Goal: Transaction & Acquisition: Subscribe to service/newsletter

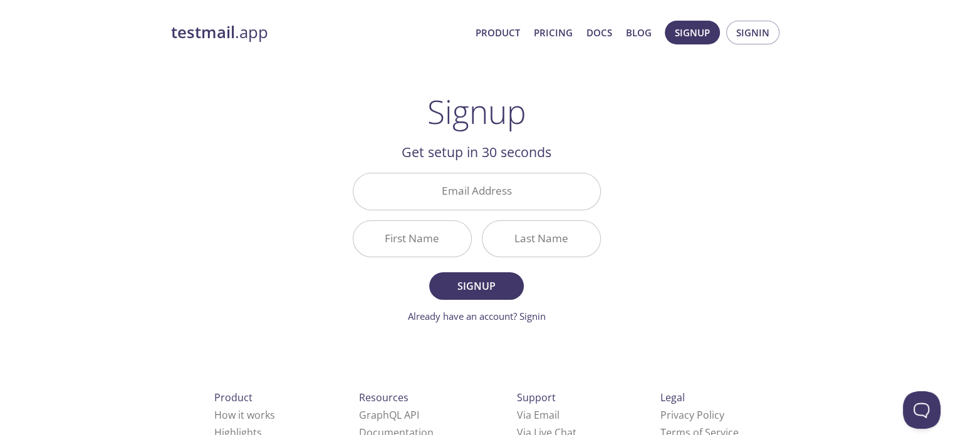
click at [472, 179] on input "Email Address" at bounding box center [476, 192] width 247 height 36
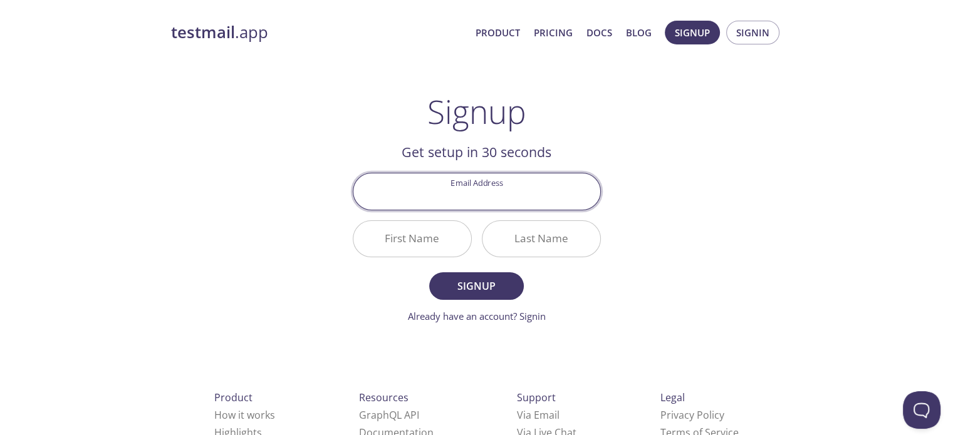
type input "[EMAIL_ADDRESS][DOMAIN_NAME]"
click at [421, 248] on input "First Name" at bounding box center [412, 239] width 118 height 36
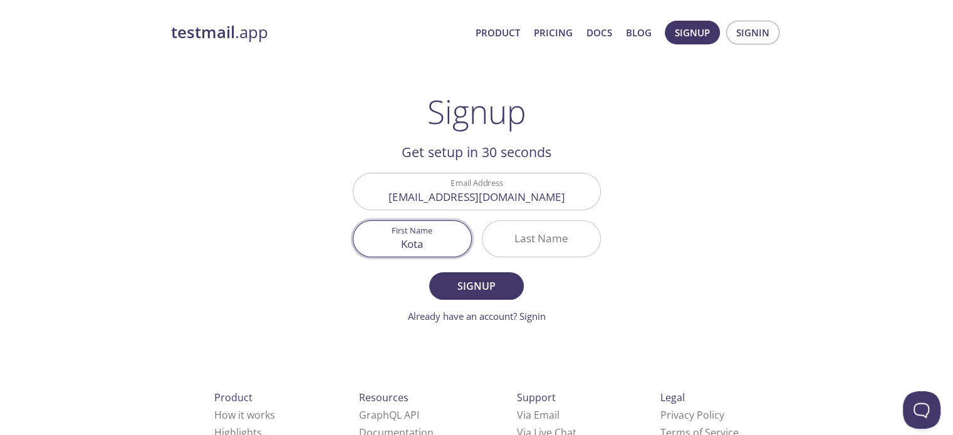
type input "Kota"
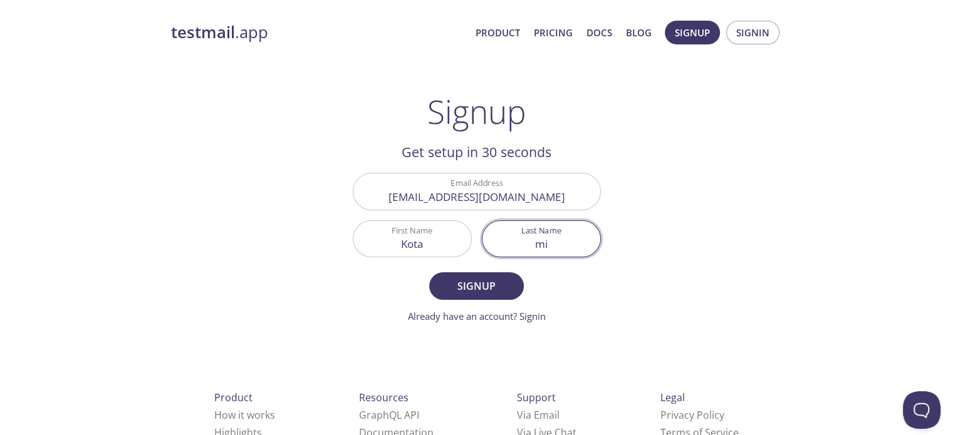
type input "m"
type input "Miyake"
click at [474, 296] on button "Signup" at bounding box center [476, 287] width 94 height 28
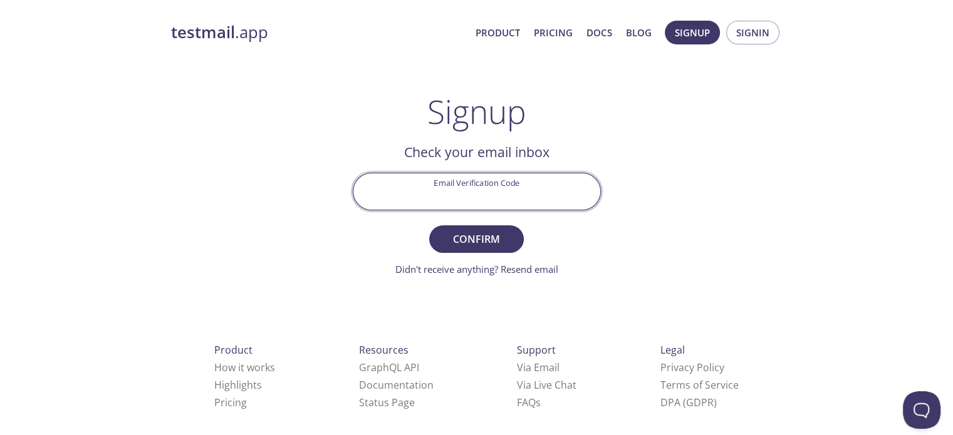
click at [506, 191] on input "Email Verification Code" at bounding box center [476, 192] width 247 height 36
type input "H9GB4Z3"
click at [481, 236] on span "Confirm" at bounding box center [476, 240] width 66 height 18
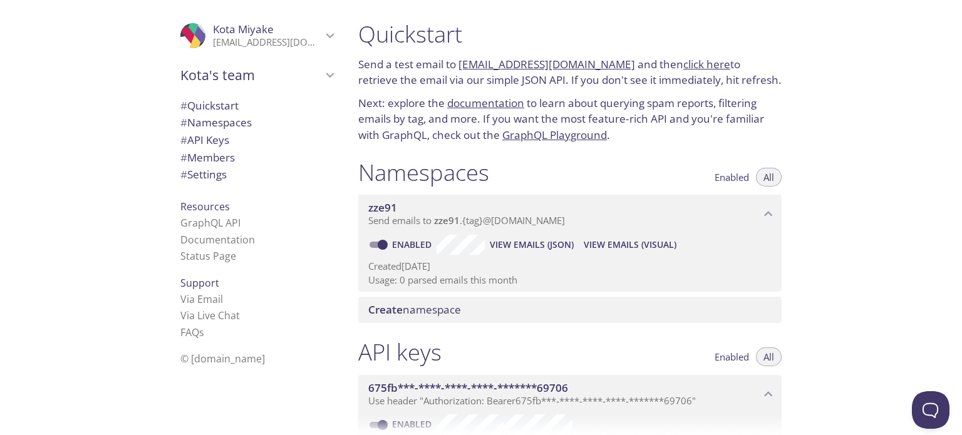
drag, startPoint x: 902, startPoint y: 174, endPoint x: 911, endPoint y: 12, distance: 162.5
click at [902, 174] on div "Quickstart Send a test email to zze91.test@inbox.testmail.app and then click he…" at bounding box center [655, 217] width 614 height 435
click at [823, 392] on div "Quickstart Send a test email to zze91.test@inbox.testmail.app and then click he…" at bounding box center [655, 217] width 614 height 435
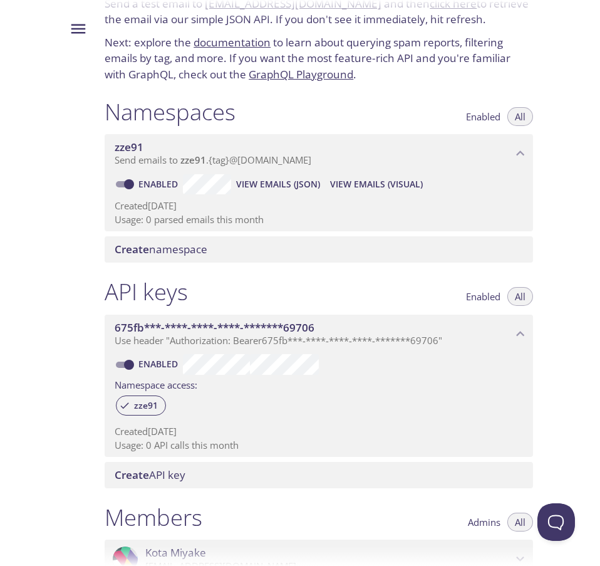
scroll to position [70, 0]
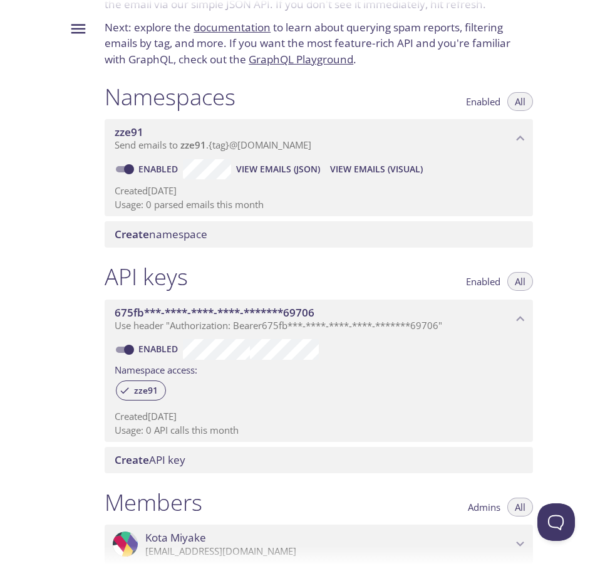
click at [521, 320] on icon "675fb***-****-****-****-*******69706 API key" at bounding box center [520, 319] width 16 height 16
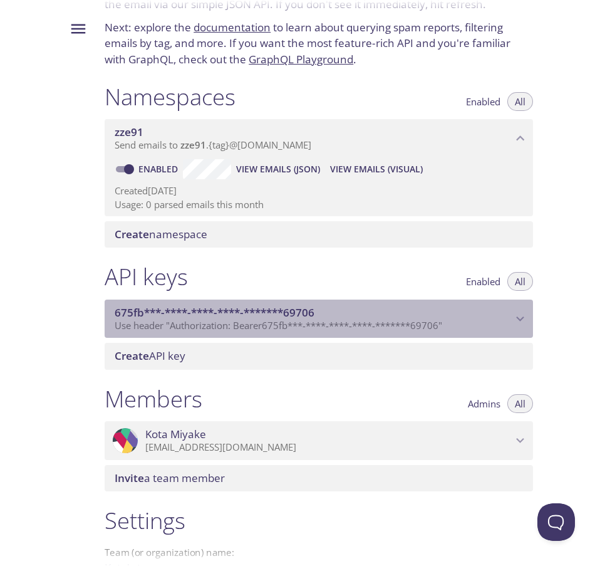
click at [521, 320] on icon "675fb***-****-****-****-*******69706 API key" at bounding box center [520, 319] width 16 height 16
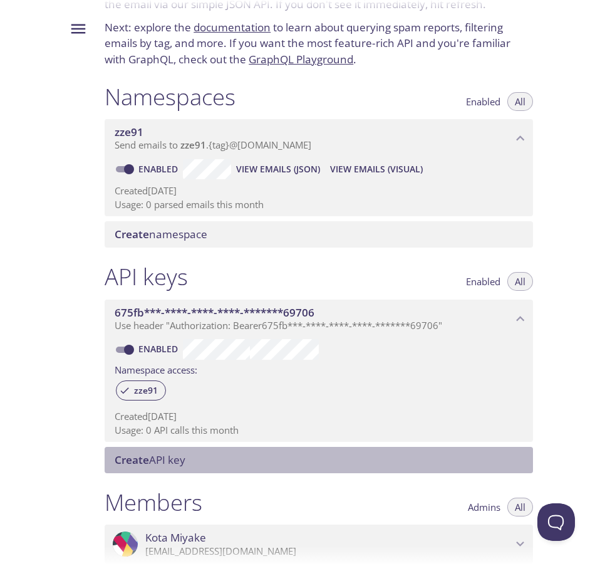
click at [159, 453] on span "Create API key" at bounding box center [150, 459] width 71 height 14
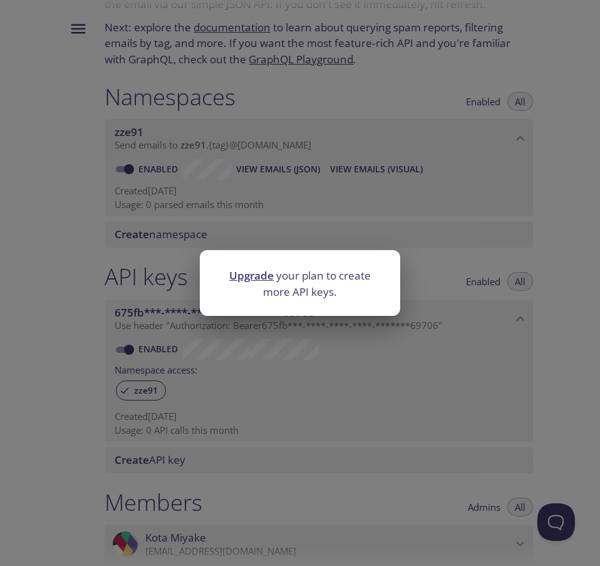
click at [565, 387] on div "Upgrade your plan to create more API keys." at bounding box center [300, 283] width 600 height 566
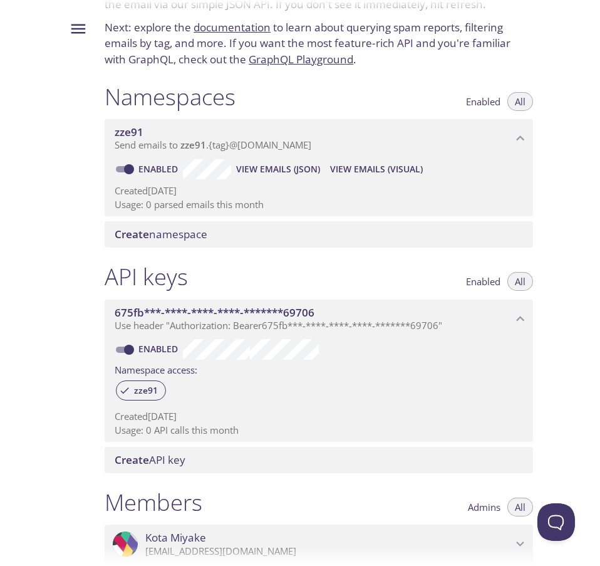
click at [247, 261] on div "API keys Enabled All 675fb***-****-****-****-*******69706 Use header "Authoriza…" at bounding box center [319, 368] width 449 height 226
click at [58, 338] on div at bounding box center [73, 283] width 43 height 566
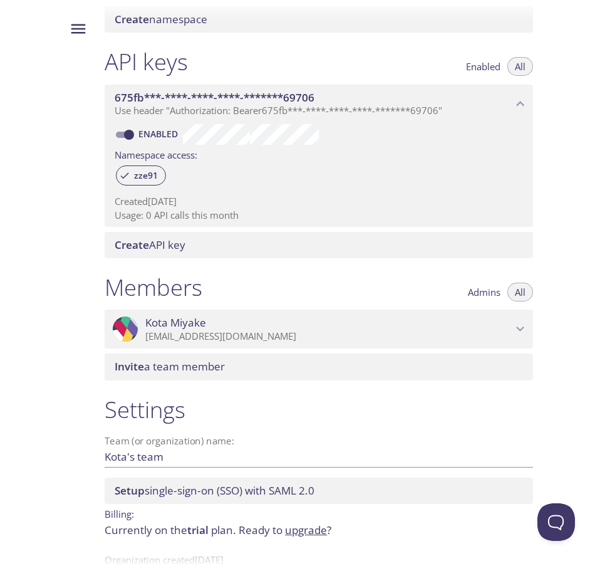
scroll to position [0, 0]
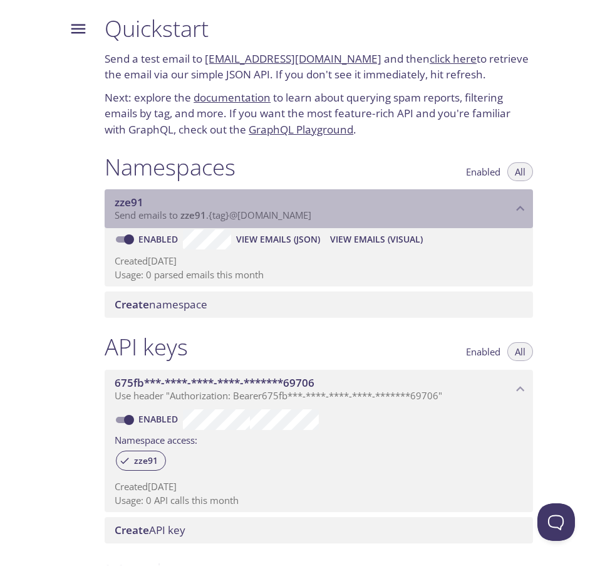
drag, startPoint x: 183, startPoint y: 218, endPoint x: 250, endPoint y: 212, distance: 67.3
click at [250, 212] on span "Send emails to zze91 . {tag} @inbox.testmail.app" at bounding box center [213, 215] width 197 height 13
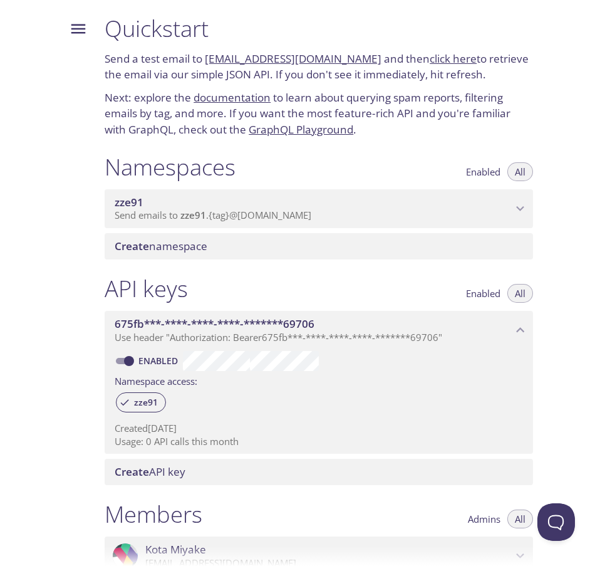
click at [524, 208] on icon "zze91 namespace" at bounding box center [520, 208] width 16 height 16
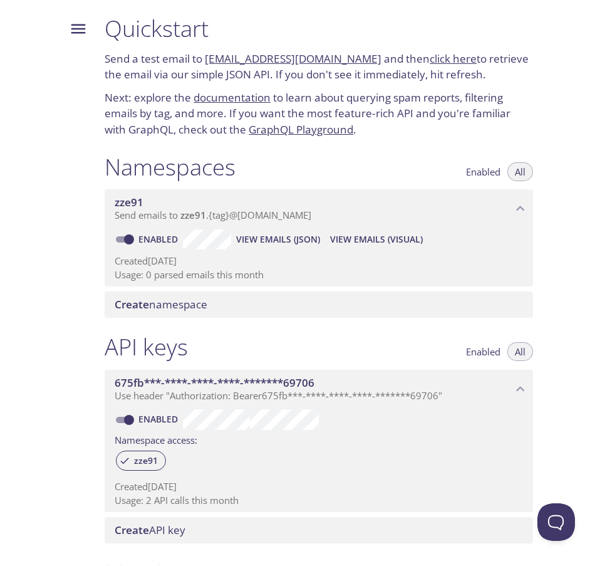
click at [52, 200] on div at bounding box center [73, 283] width 43 height 566
click at [73, 31] on icon "Menu" at bounding box center [78, 28] width 19 height 19
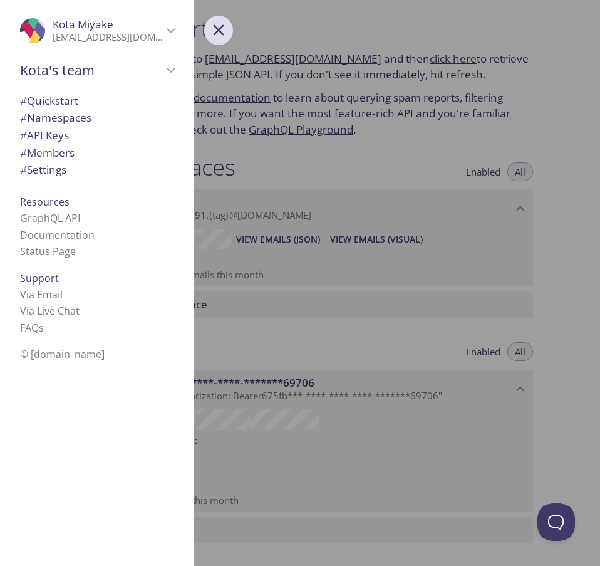
click at [226, 29] on icon "Menu" at bounding box center [218, 30] width 19 height 19
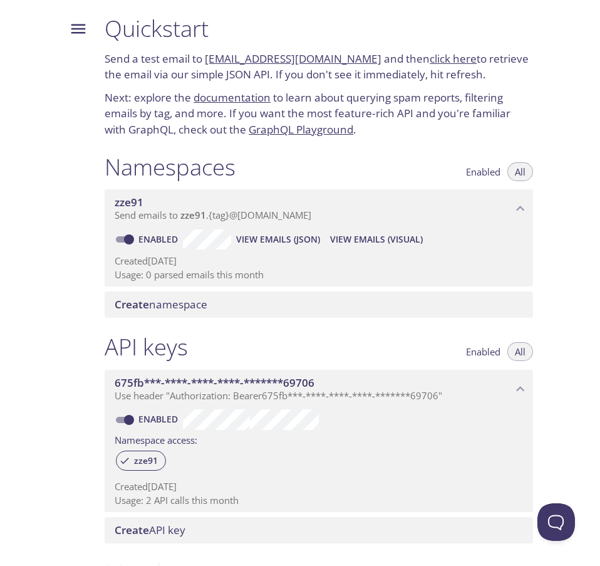
click at [70, 22] on icon "Menu" at bounding box center [78, 28] width 19 height 19
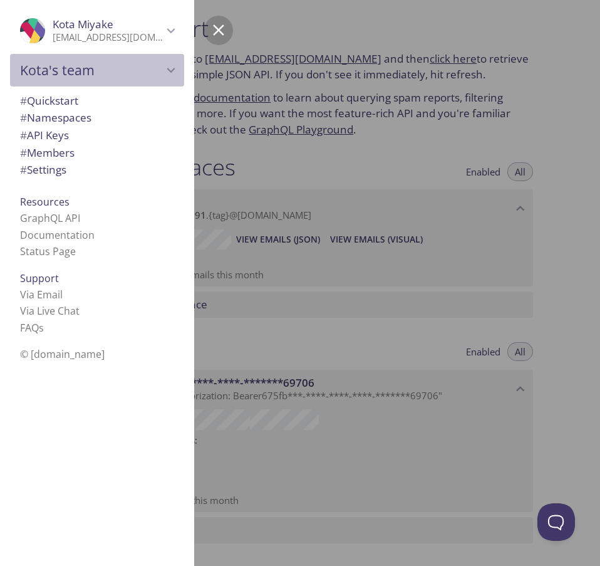
click at [165, 78] on div "Kota's team" at bounding box center [97, 70] width 174 height 33
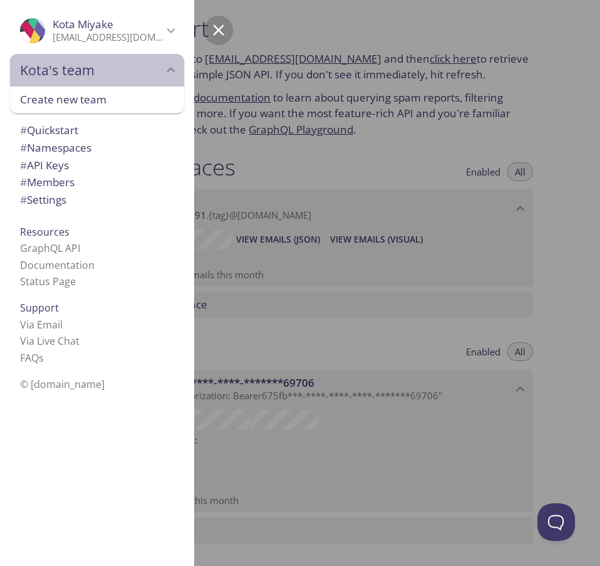
click at [162, 78] on span "Kota's team" at bounding box center [91, 70] width 143 height 18
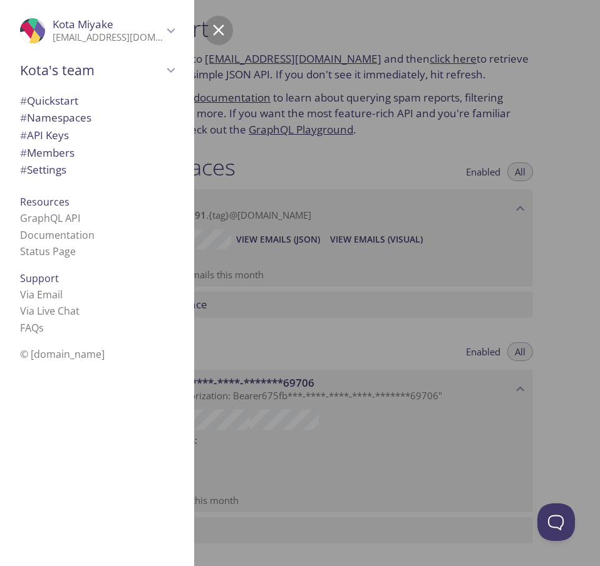
click at [359, 318] on div at bounding box center [395, 283] width 600 height 566
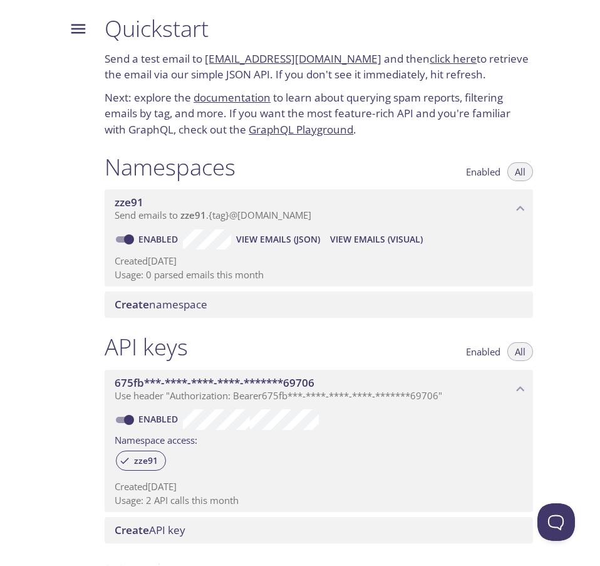
click at [529, 208] on icon "zze91 namespace" at bounding box center [520, 208] width 16 height 16
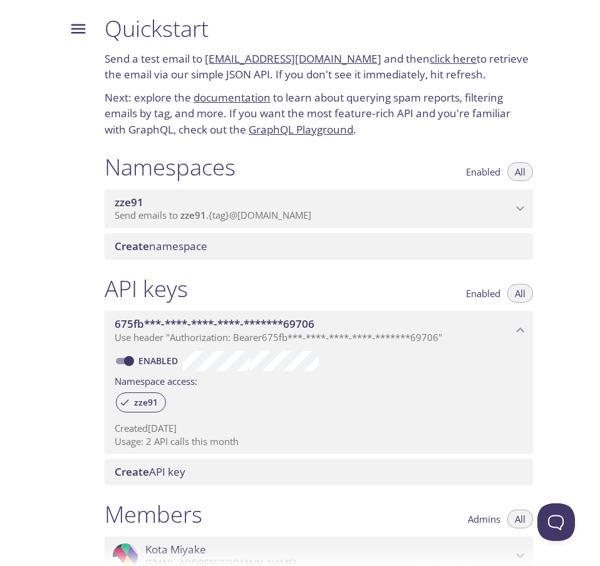
click at [524, 335] on icon "675fb***-****-****-****-*******69706 API key" at bounding box center [520, 330] width 16 height 16
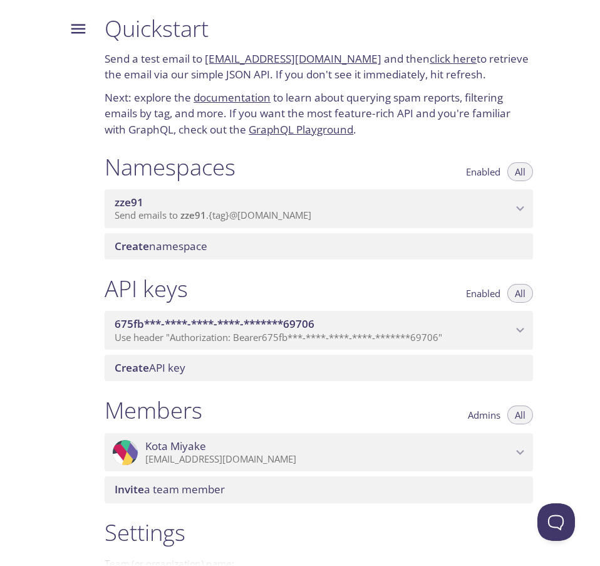
click at [520, 328] on icon "675fb***-****-****-****-*******69706 API key" at bounding box center [520, 330] width 16 height 16
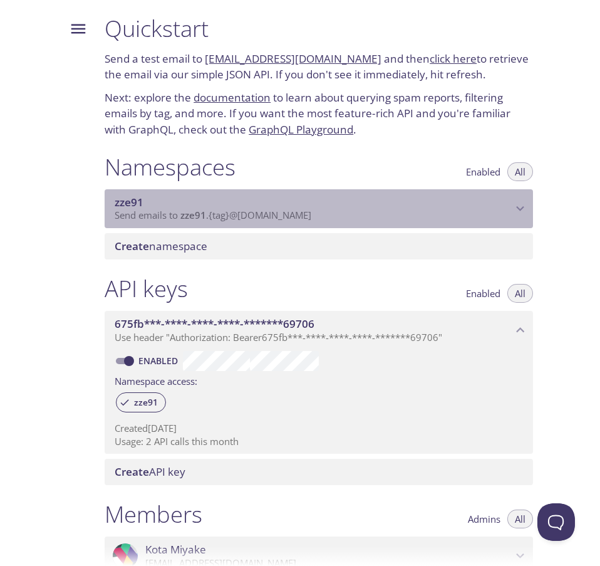
click at [518, 200] on icon "zze91 namespace" at bounding box center [520, 208] width 16 height 16
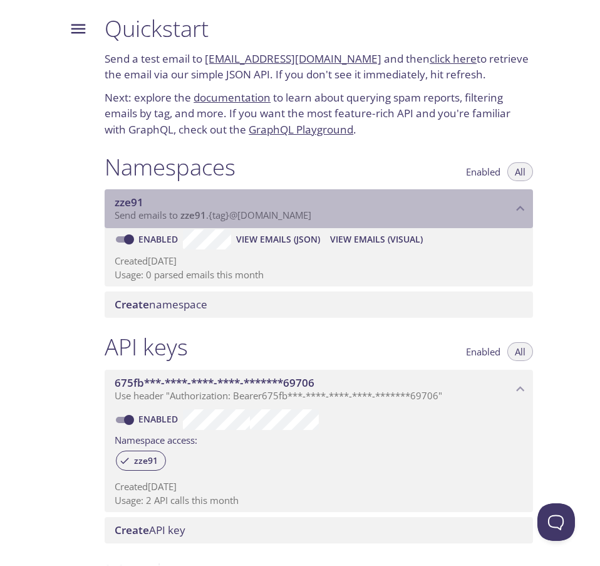
click at [279, 209] on span "Send emails to zze91 . {tag} @inbox.testmail.app" at bounding box center [213, 215] width 197 height 13
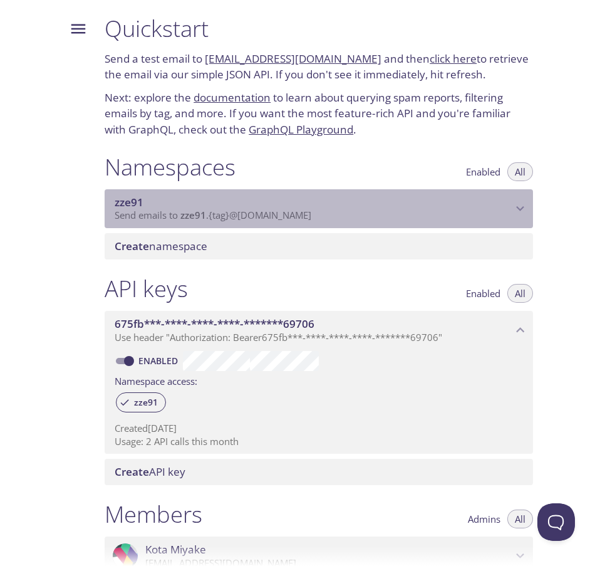
click at [279, 209] on span "Send emails to zze91 . {tag} @inbox.testmail.app" at bounding box center [213, 215] width 197 height 13
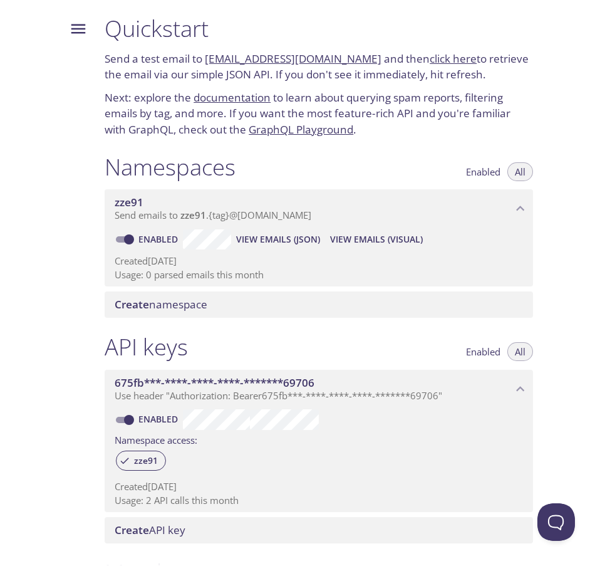
click at [389, 239] on span "View Emails (Visual)" at bounding box center [376, 239] width 93 height 15
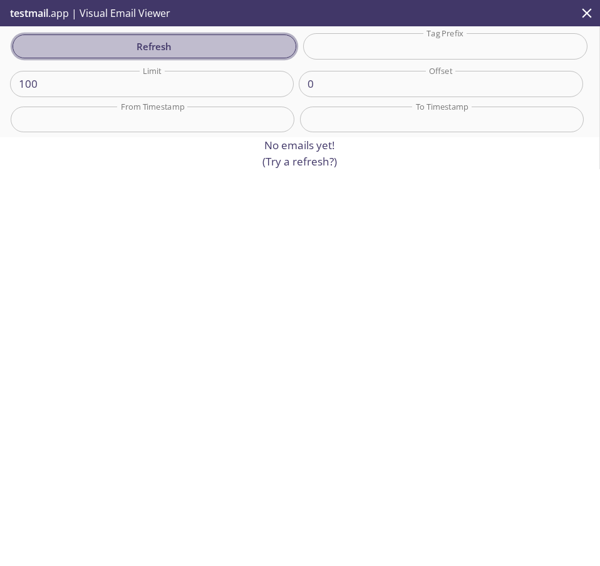
click at [187, 49] on span "Refresh" at bounding box center [155, 46] width 264 height 16
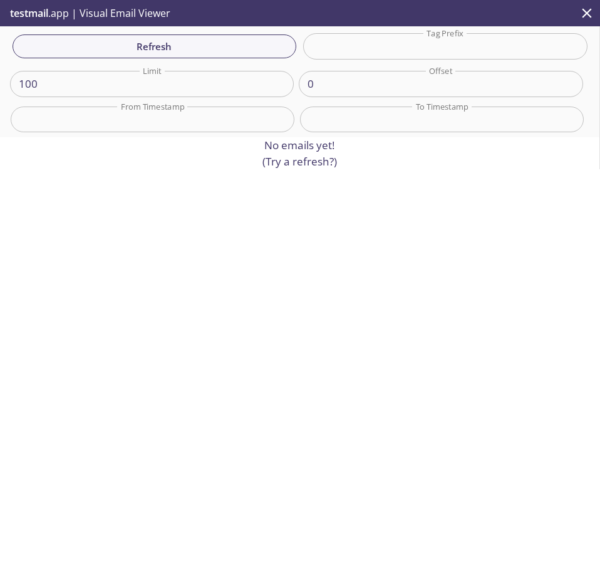
click at [486, 43] on input "text" at bounding box center [445, 46] width 284 height 26
click at [63, 11] on p "testmail .app | Visual Email Viewer" at bounding box center [89, 13] width 178 height 26
click at [223, 116] on input "text" at bounding box center [153, 120] width 284 height 26
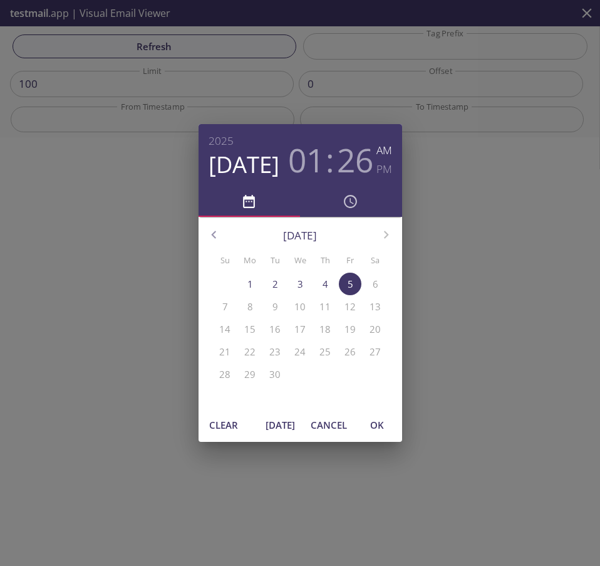
click at [551, 263] on div "2025 Sep 5 01 : 26 AM PM September 2025 Su Mo Tu We Th Fr Sa 31 1 2 3 4 5 6 7 8…" at bounding box center [300, 283] width 600 height 566
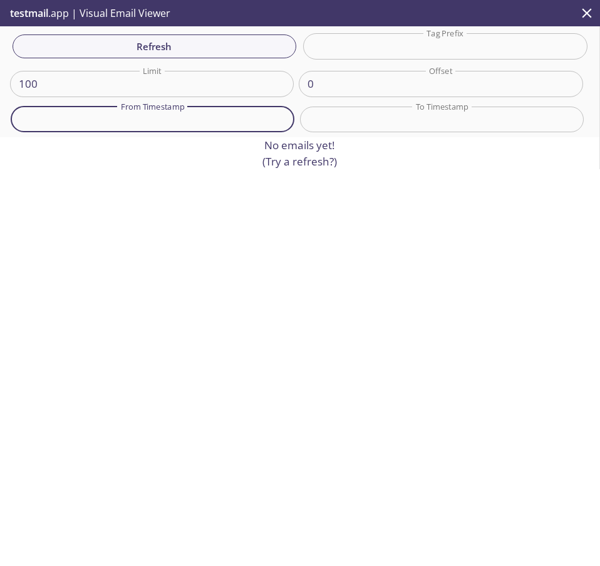
click at [52, 11] on p "testmail .app | Visual Email Viewer" at bounding box center [89, 13] width 178 height 26
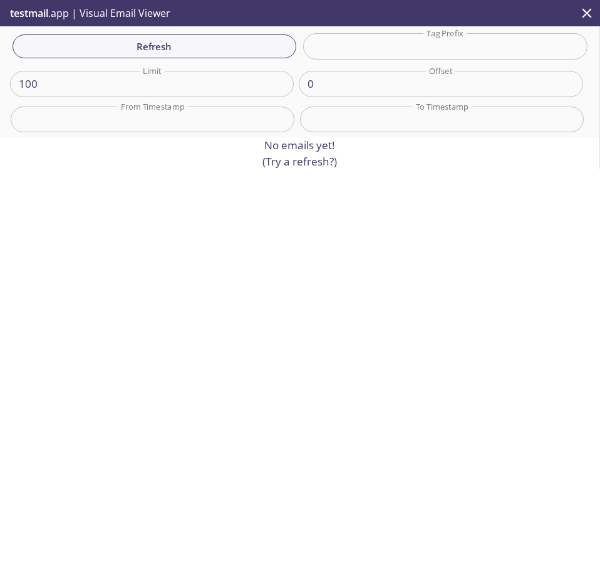
click at [111, 14] on p "testmail .app | Visual Email Viewer" at bounding box center [89, 13] width 178 height 26
click at [588, 14] on icon "close" at bounding box center [587, 12] width 9 height 9
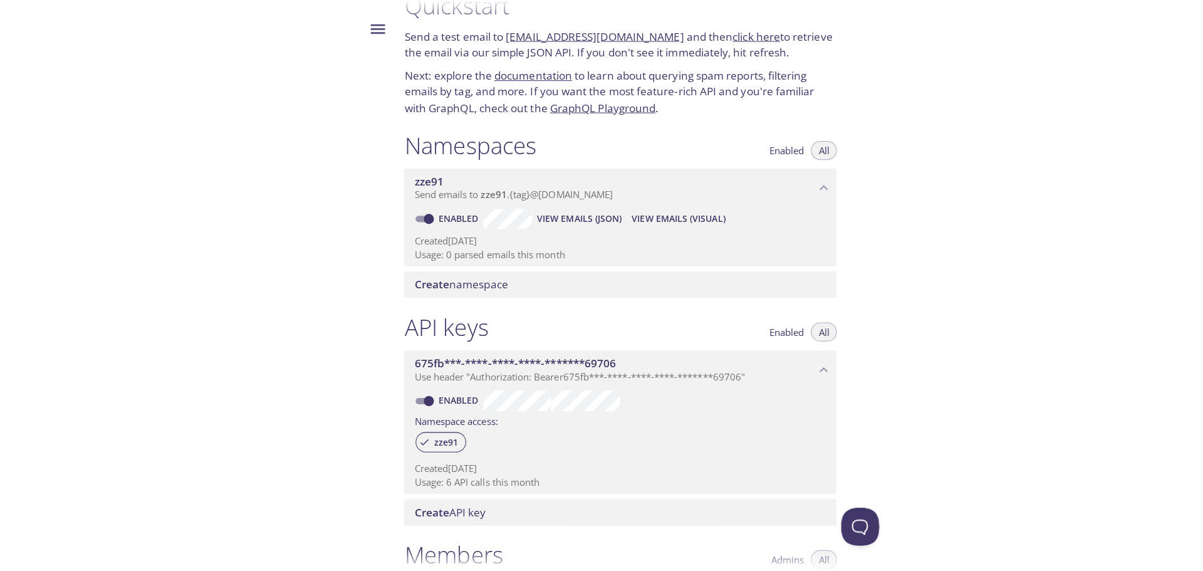
scroll to position [22, 0]
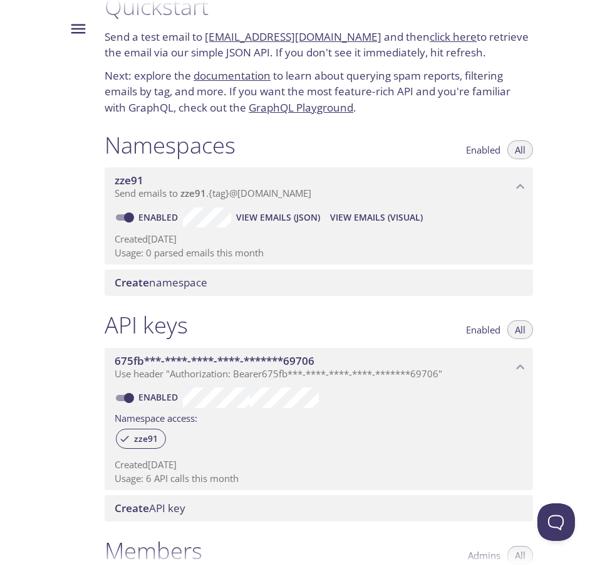
click at [225, 194] on span "Send emails to zze91 . {tag} @inbox.testmail.app" at bounding box center [213, 193] width 197 height 13
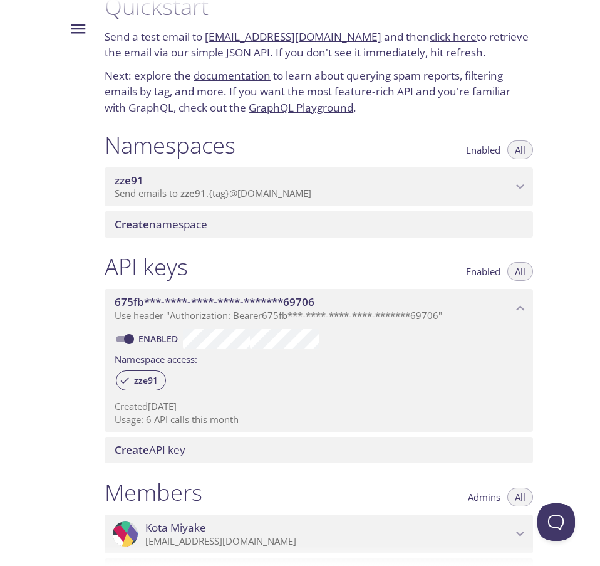
click at [225, 194] on span "Send emails to zze91 . {tag} @inbox.testmail.app" at bounding box center [213, 193] width 197 height 13
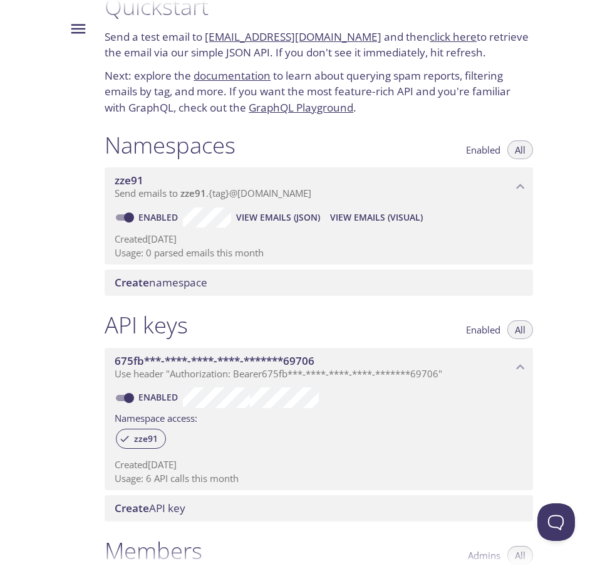
click at [492, 150] on span "Enabled" at bounding box center [483, 150] width 34 height 0
click at [533, 145] on button "All" at bounding box center [520, 149] width 26 height 19
click at [75, 26] on icon "Menu" at bounding box center [78, 28] width 14 height 9
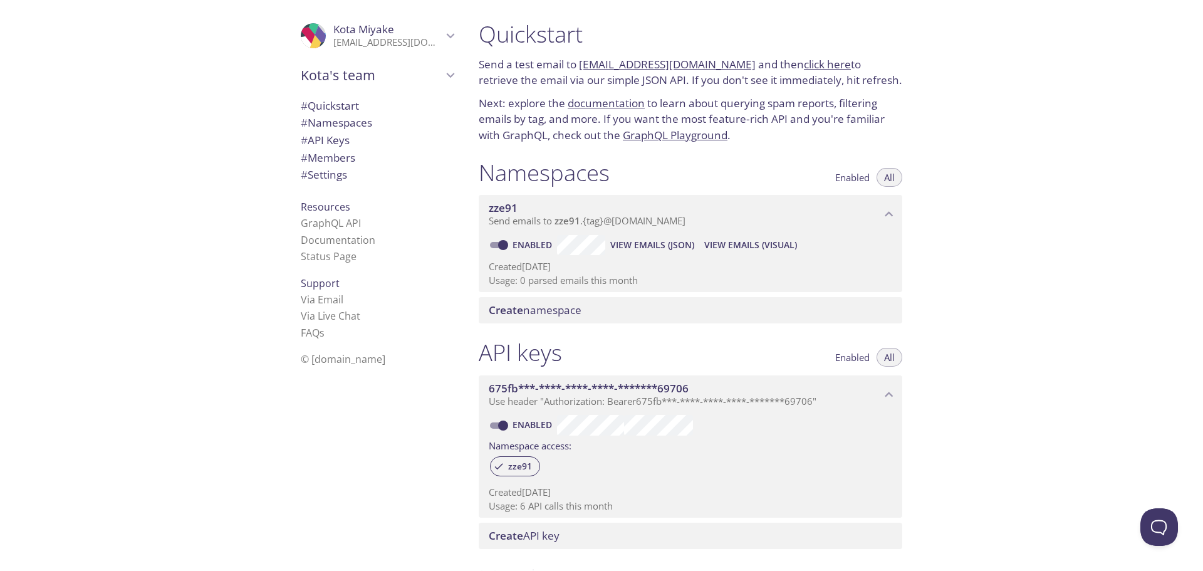
click at [442, 76] on icon "Kota's team" at bounding box center [450, 75] width 16 height 16
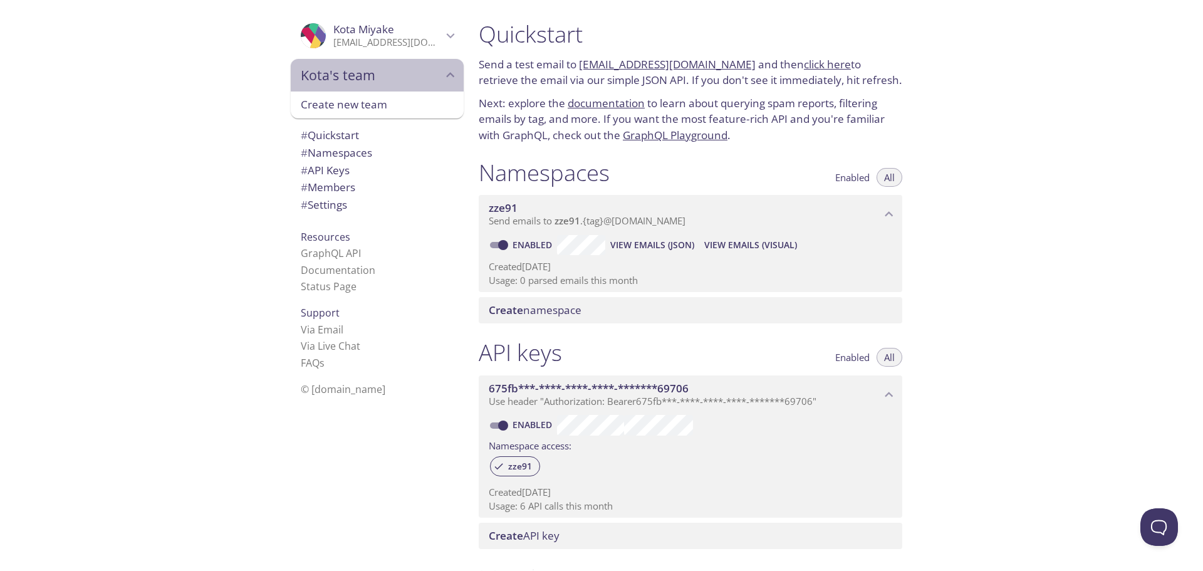
click at [442, 76] on icon "Kota's team" at bounding box center [450, 75] width 16 height 16
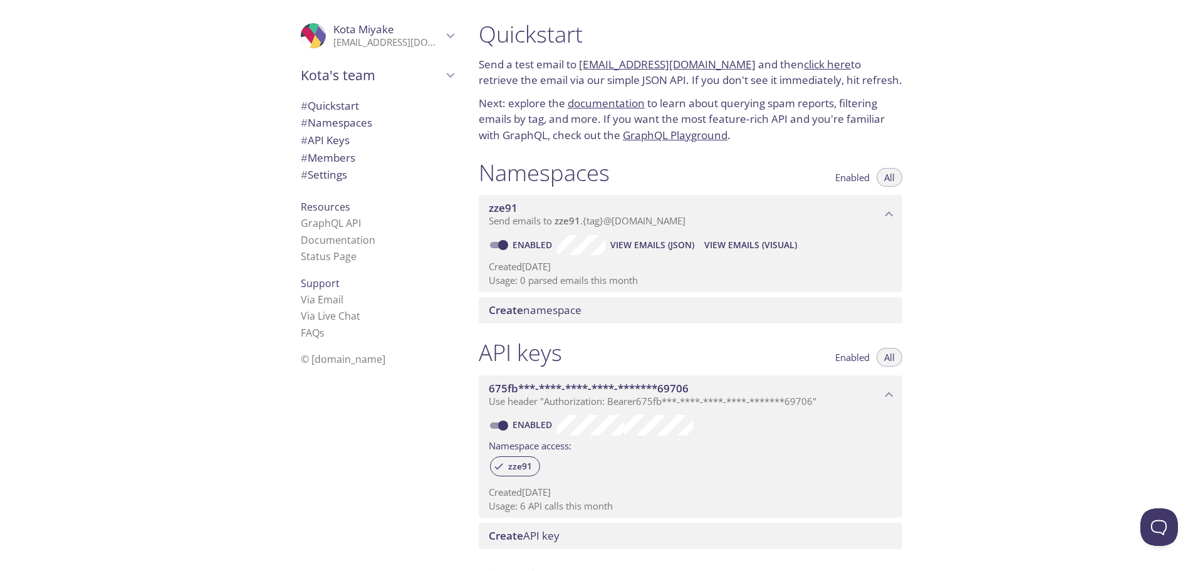
click at [320, 124] on span "# Namespaces" at bounding box center [336, 122] width 71 height 14
click at [449, 56] on div ".cls-1 { fill: #6d5ca8; } .cls-2 { fill: #3fc191; } .cls-3 { fill: #3b4752; } .…" at bounding box center [377, 37] width 173 height 44
click at [442, 73] on icon "Kota's team" at bounding box center [450, 75] width 16 height 16
click at [445, 23] on div ".cls-1 { fill: #6d5ca8; } .cls-2 { fill: #3fc191; } .cls-3 { fill: #3b4752; } .…" at bounding box center [377, 35] width 173 height 41
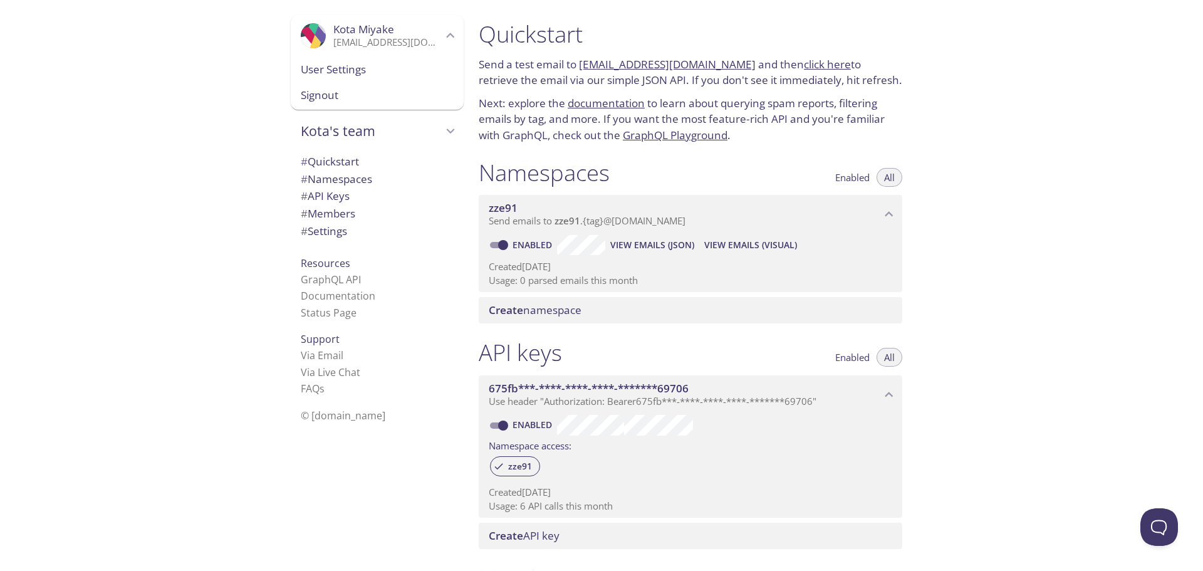
click at [600, 182] on div "Quickstart Send a test email to zze91.test@inbox.testmail.app and then click he…" at bounding box center [836, 285] width 734 height 571
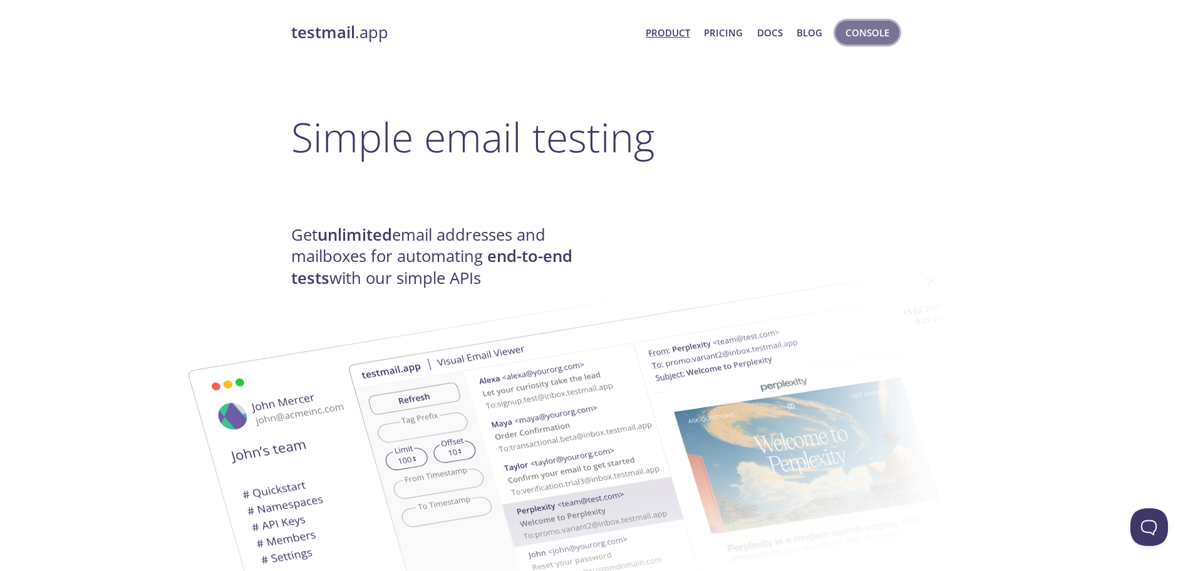
click at [876, 28] on span "Console" at bounding box center [868, 32] width 44 height 16
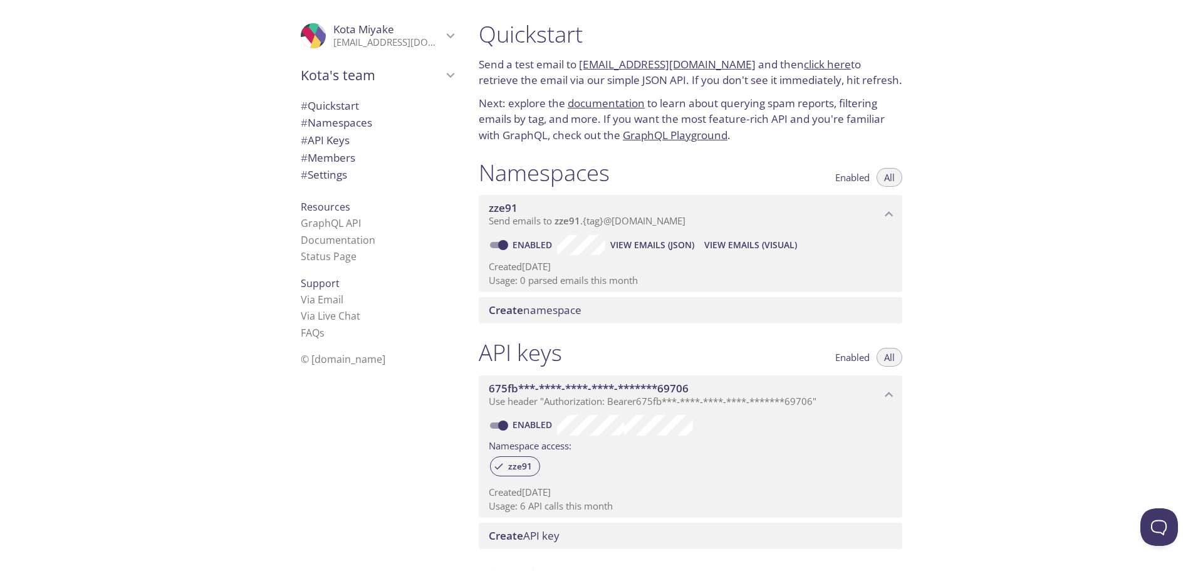
click at [645, 66] on link "[EMAIL_ADDRESS][DOMAIN_NAME]" at bounding box center [667, 64] width 177 height 14
click at [313, 435] on div ".cls-1 { fill: #6d5ca8; } .cls-2 { fill: #3fc191; } .cls-3 { fill: #3b4752; } .…" at bounding box center [375, 285] width 188 height 571
click at [817, 64] on link "click here" at bounding box center [827, 64] width 47 height 14
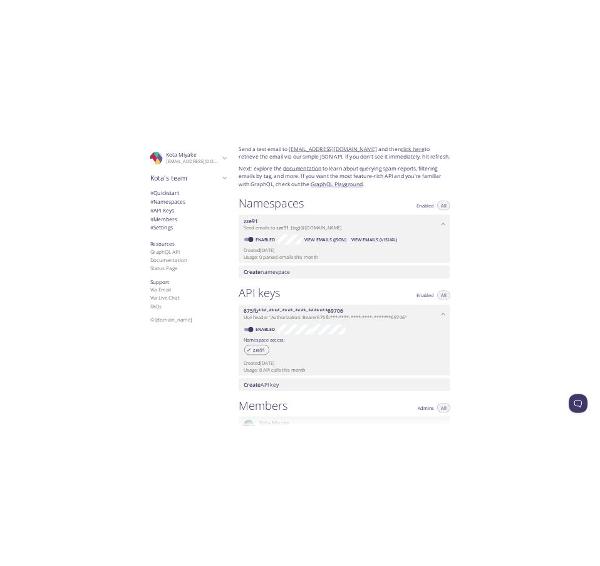
scroll to position [64, 0]
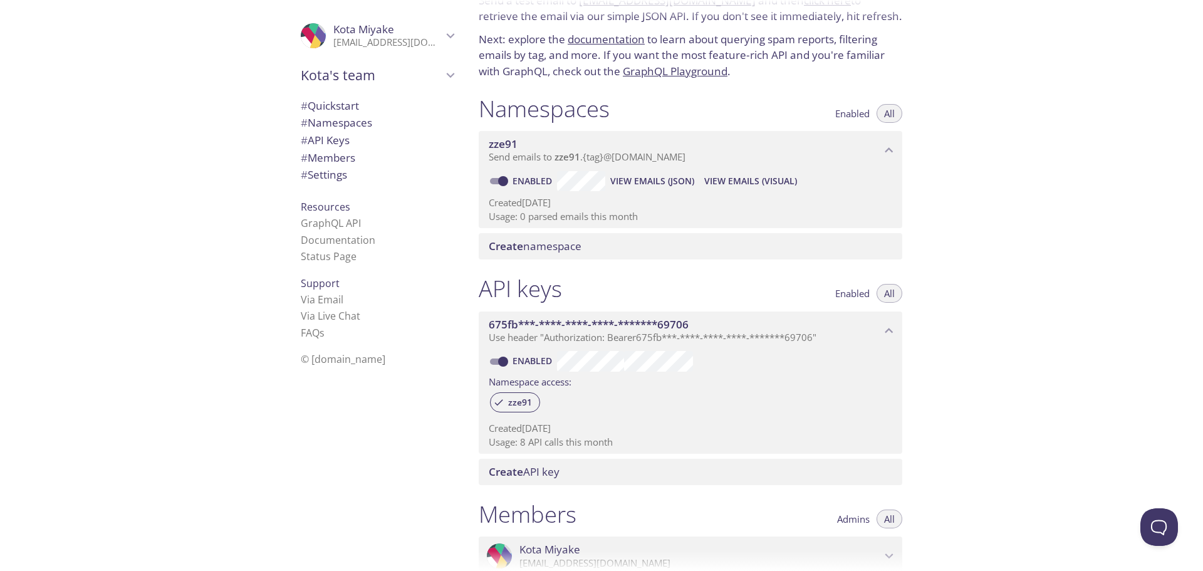
click at [765, 183] on span "View Emails (Visual)" at bounding box center [750, 181] width 93 height 15
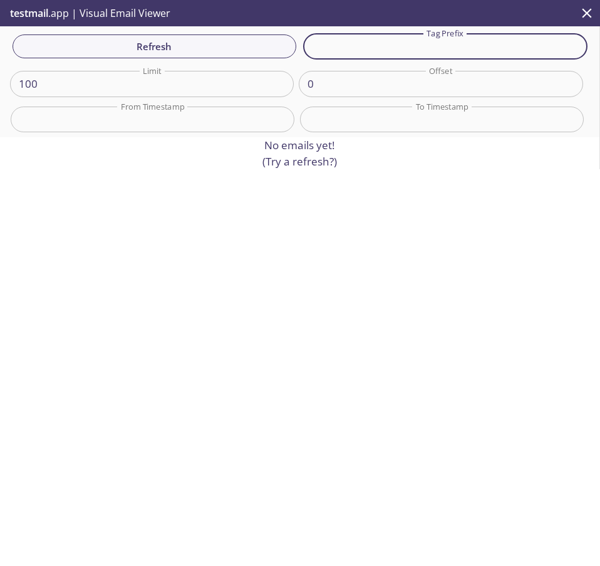
click at [447, 39] on input "text" at bounding box center [445, 46] width 284 height 26
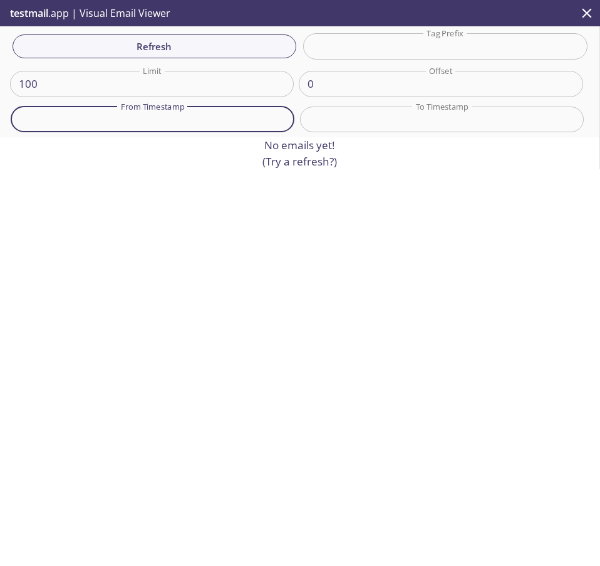
click at [241, 115] on input "text" at bounding box center [153, 120] width 284 height 26
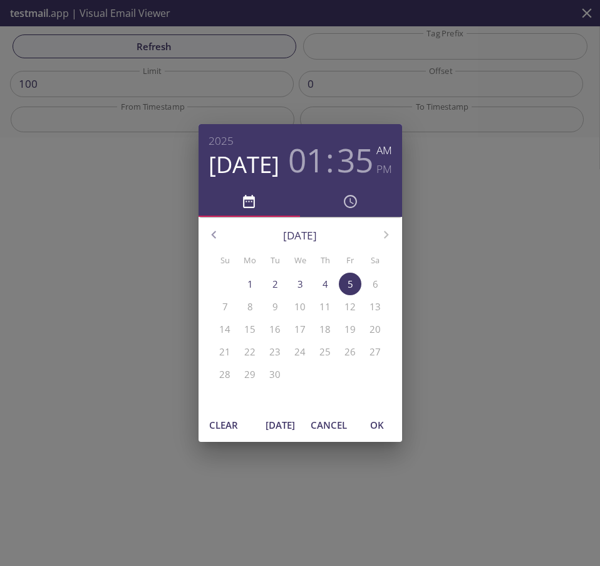
click at [153, 38] on div "2025 Sep 5 01 : 35 AM PM September 2025 Su Mo Tu We Th Fr Sa 31 1 2 3 4 5 6 7 8…" at bounding box center [300, 283] width 600 height 566
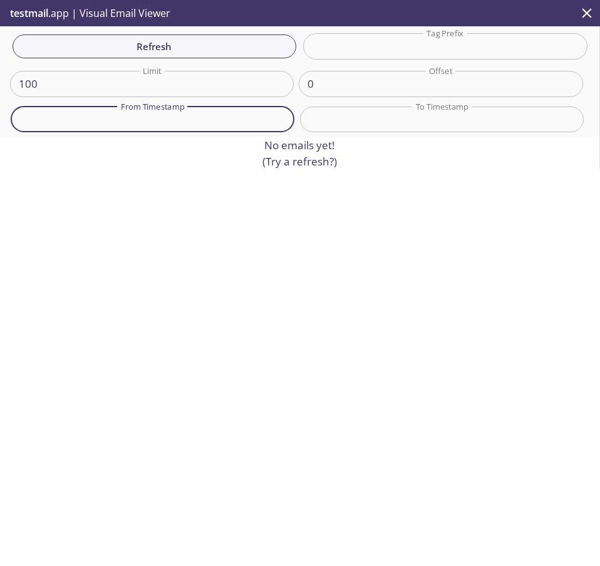
click at [153, 38] on span "Refresh" at bounding box center [155, 46] width 264 height 16
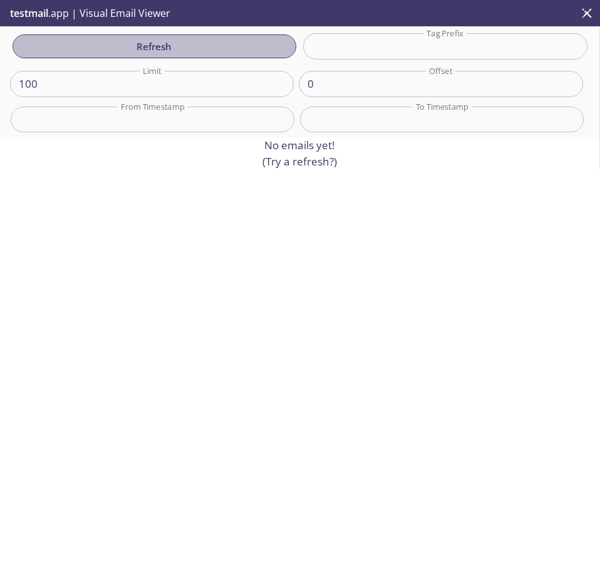
click at [153, 38] on span "Refresh" at bounding box center [155, 46] width 264 height 16
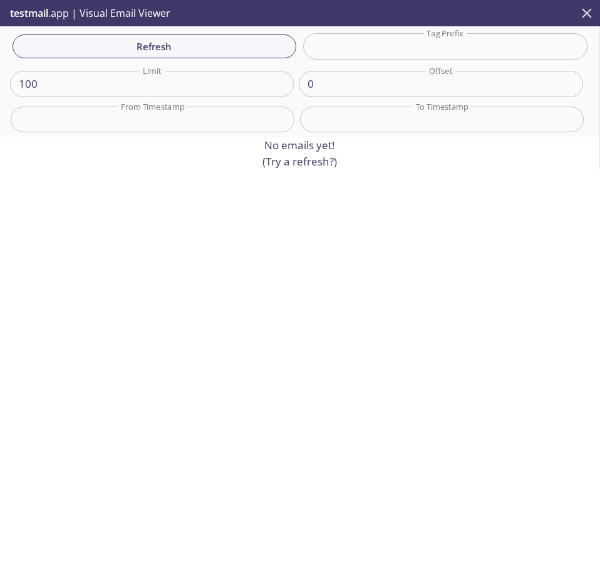
click at [583, 14] on icon "close" at bounding box center [587, 13] width 16 height 16
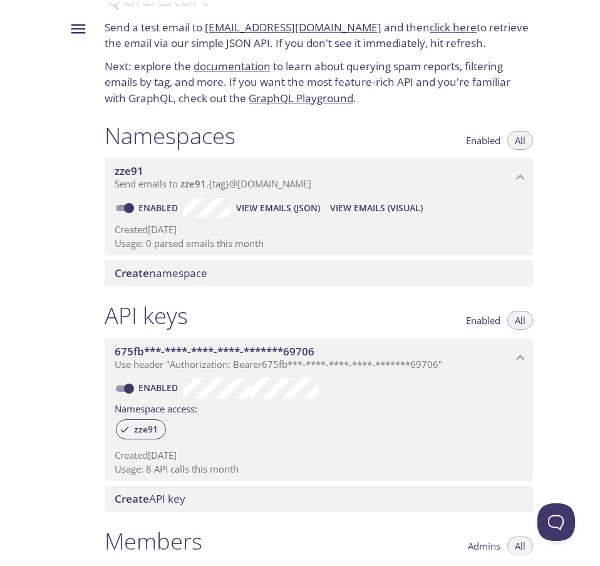
scroll to position [34, 0]
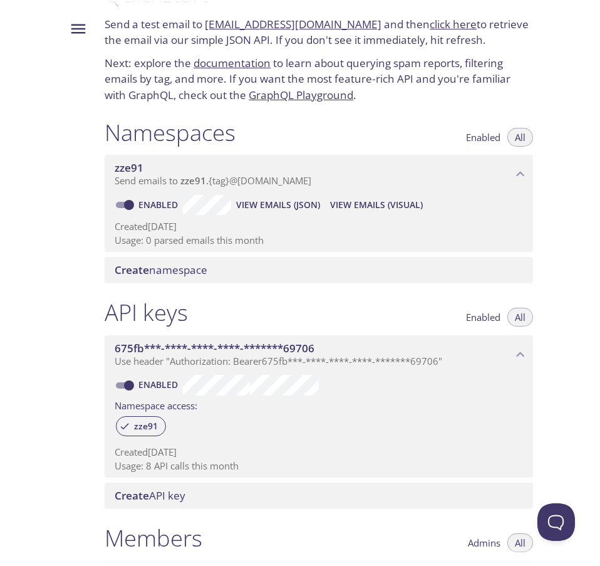
click at [278, 201] on span "View Emails (JSON)" at bounding box center [278, 204] width 84 height 15
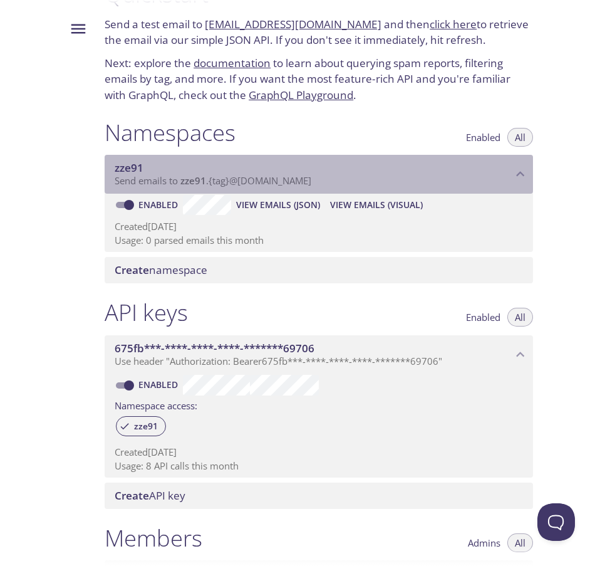
click at [206, 179] on span "zze91" at bounding box center [193, 180] width 26 height 13
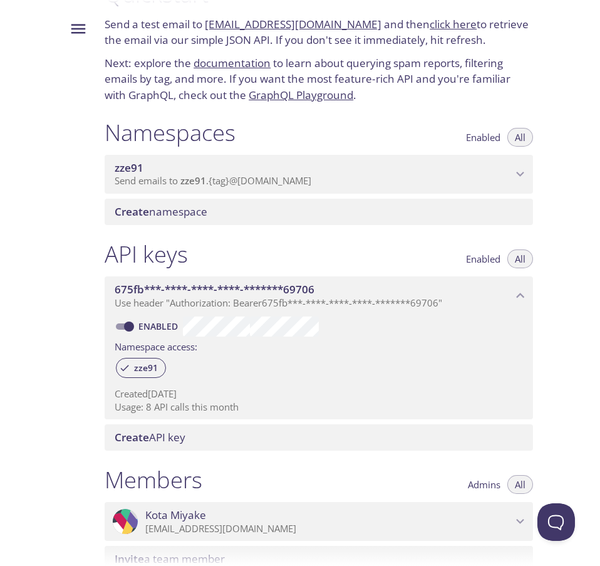
click at [206, 179] on span "zze91" at bounding box center [193, 180] width 26 height 13
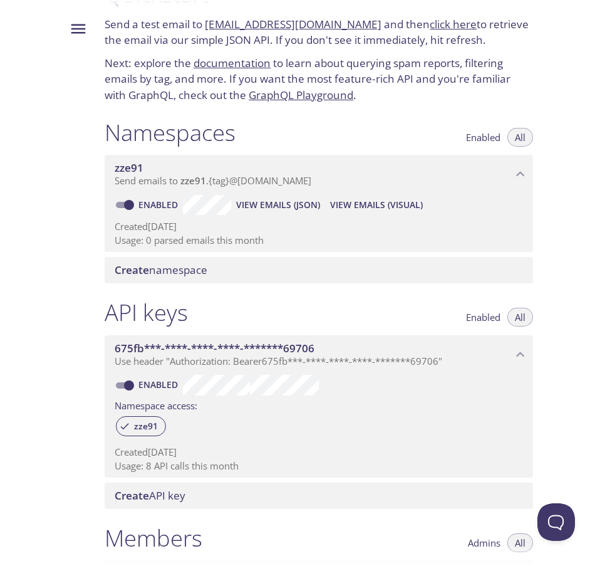
scroll to position [0, 0]
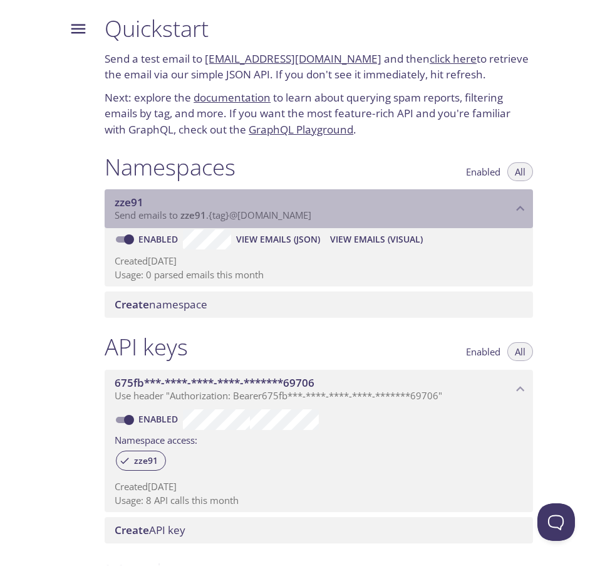
drag, startPoint x: 183, startPoint y: 215, endPoint x: 348, endPoint y: 214, distance: 165.4
click at [348, 214] on p "Send emails to zze91 . {tag} @inbox.testmail.app" at bounding box center [313, 215] width 397 height 13
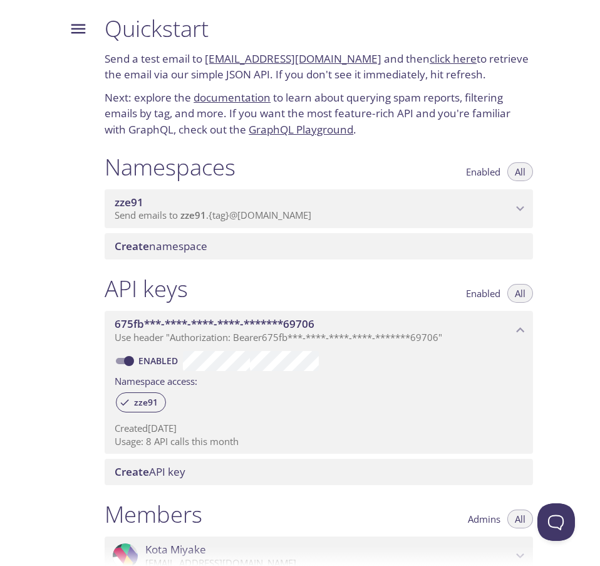
click at [352, 214] on p "Send emails to zze91 . {tag} @inbox.testmail.app" at bounding box center [313, 215] width 397 height 13
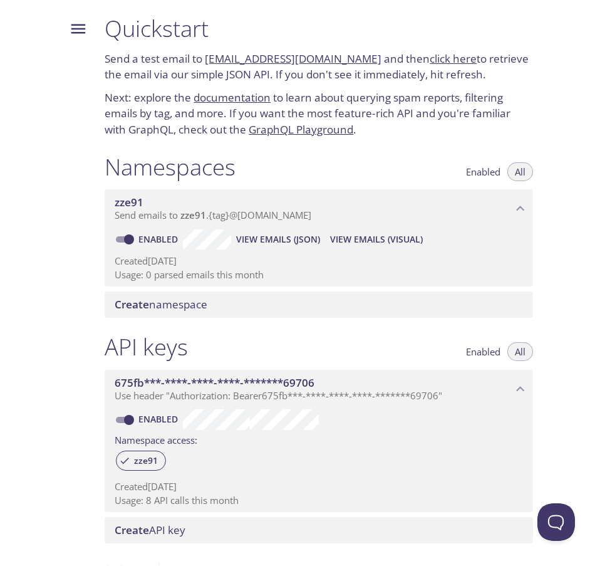
click at [52, 68] on div at bounding box center [73, 283] width 43 height 566
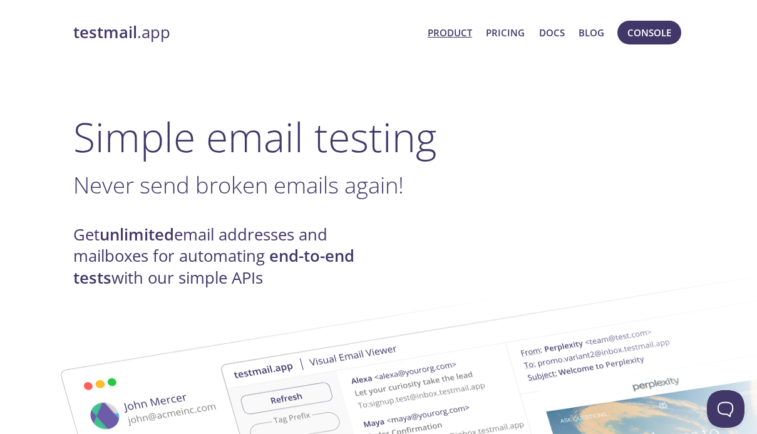
click at [127, 29] on strong "testmail" at bounding box center [105, 32] width 64 height 22
click at [644, 39] on span "Console" at bounding box center [650, 32] width 44 height 16
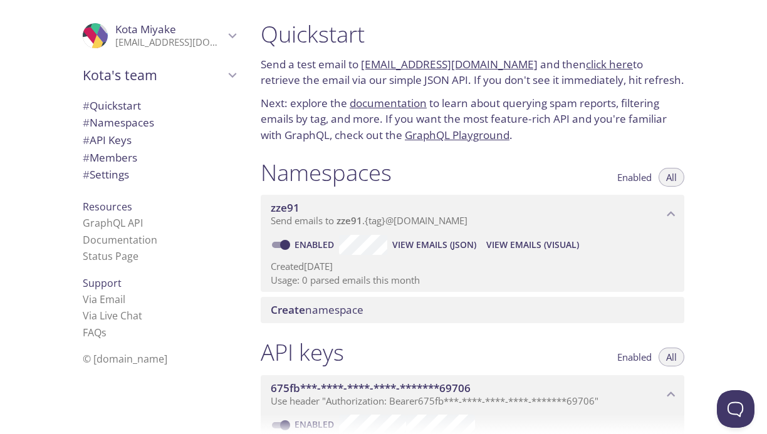
click at [569, 248] on span "View Emails (Visual)" at bounding box center [532, 244] width 93 height 15
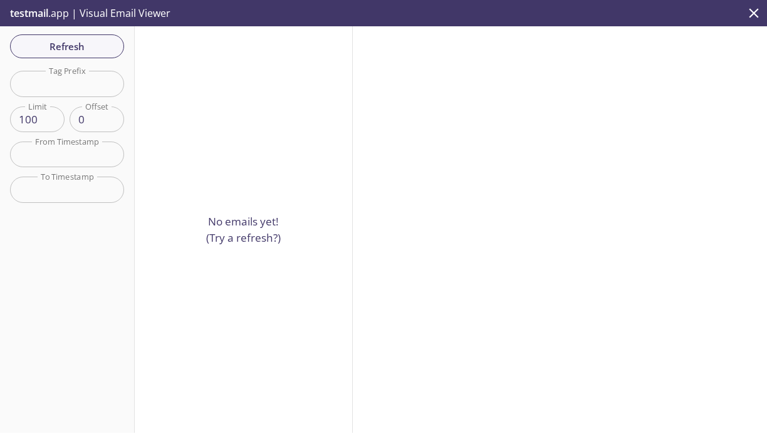
click at [73, 162] on input "text" at bounding box center [67, 155] width 114 height 26
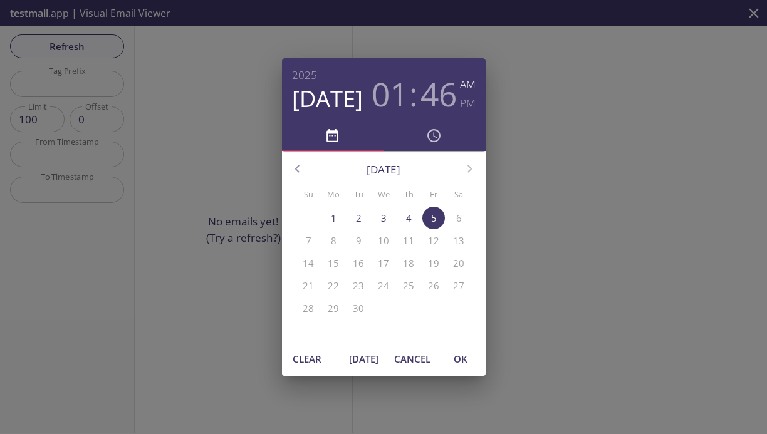
click at [38, 259] on div "[DATE] 01 : 46 AM PM [DATE] Su Mo Tu We Th Fr Sa 31 1 2 3 4 5 6 7 8 9 10 11 12 …" at bounding box center [383, 217] width 767 height 434
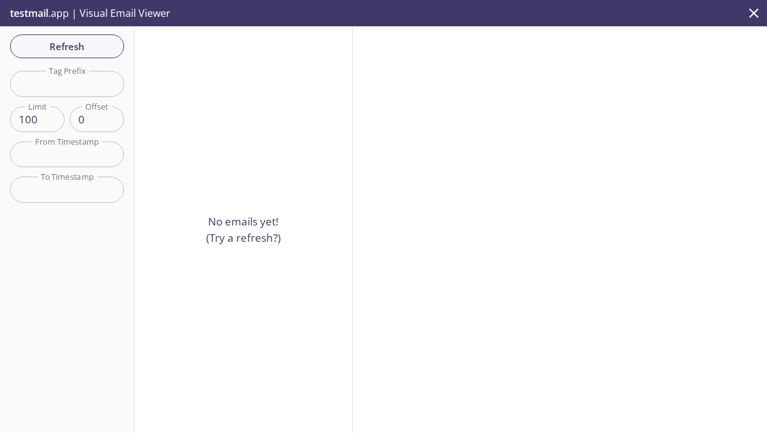
click at [670, 159] on div at bounding box center [560, 229] width 414 height 407
click at [110, 49] on span "Refresh" at bounding box center [67, 46] width 94 height 16
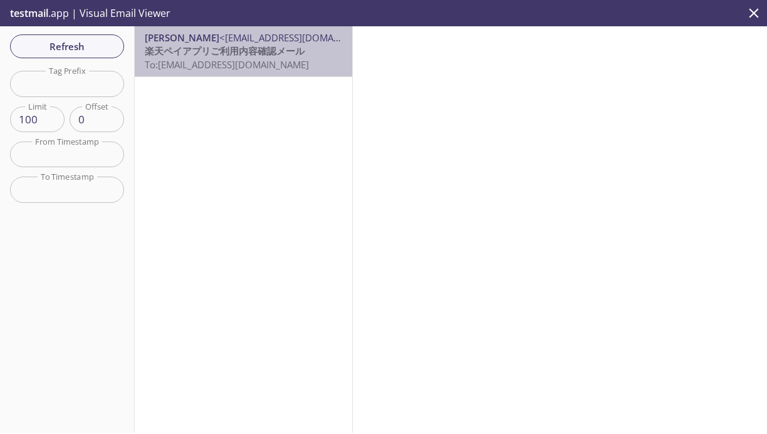
click at [264, 70] on span "To: [EMAIL_ADDRESS][DOMAIN_NAME]" at bounding box center [227, 64] width 164 height 13
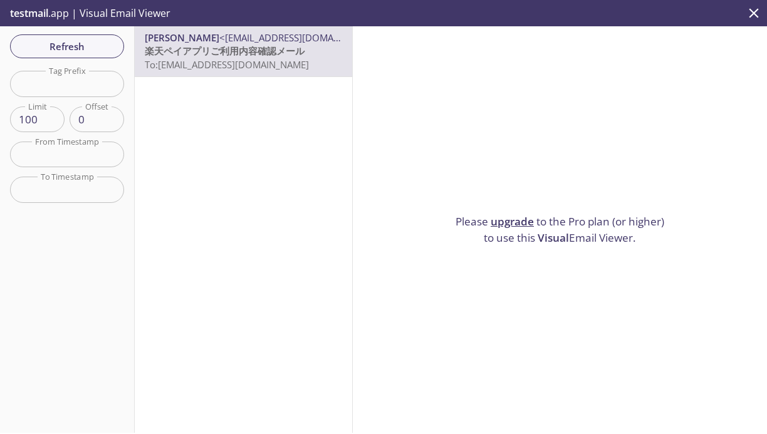
drag, startPoint x: 262, startPoint y: 62, endPoint x: 189, endPoint y: 60, distance: 73.3
click at [189, 60] on span "To: [EMAIL_ADDRESS][DOMAIN_NAME]" at bounding box center [227, 64] width 164 height 13
click at [262, 53] on span "楽天ペイアプリご利用内容確認メール" at bounding box center [225, 50] width 160 height 13
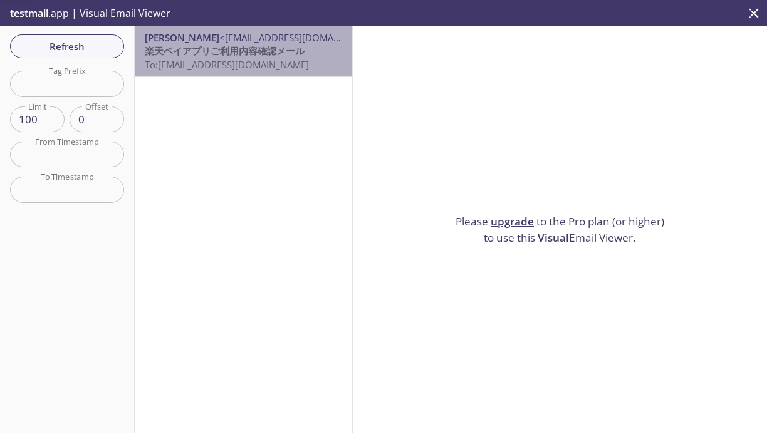
click at [262, 53] on span "楽天ペイアプリご利用内容確認メール" at bounding box center [225, 50] width 160 height 13
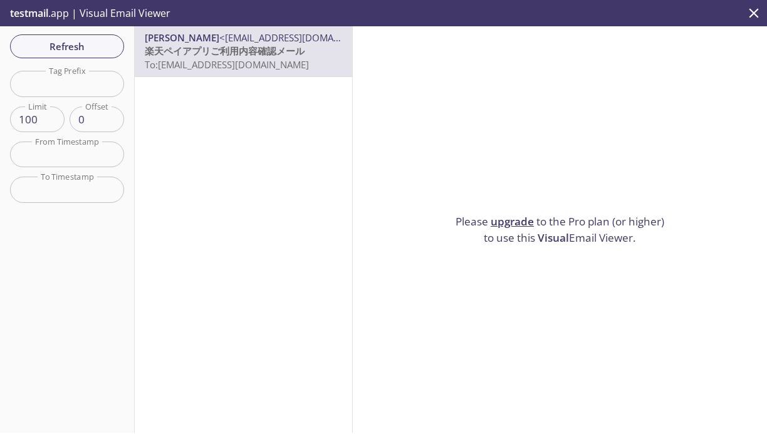
click at [34, 12] on span "testmail" at bounding box center [29, 13] width 38 height 14
click at [753, 9] on icon "close" at bounding box center [754, 13] width 16 height 16
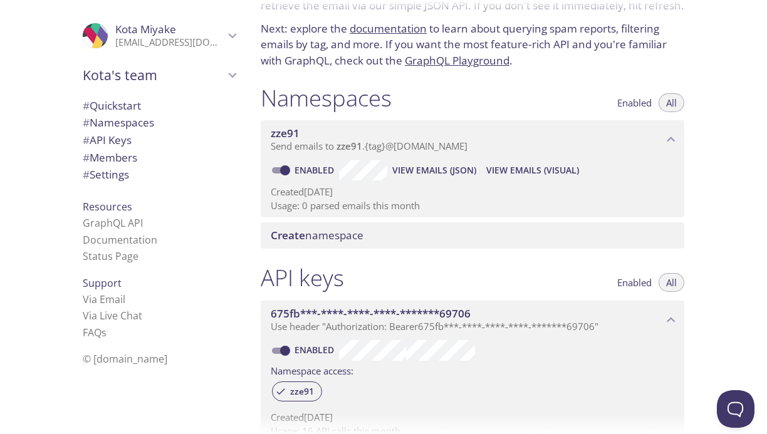
scroll to position [66, 0]
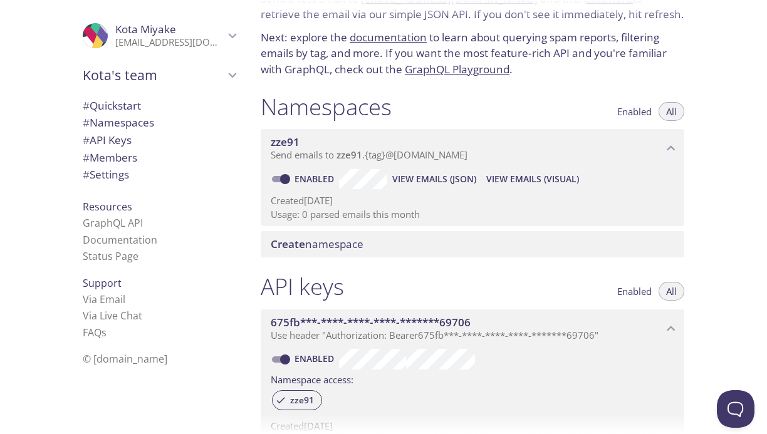
click at [501, 177] on span "View Emails (Visual)" at bounding box center [532, 179] width 93 height 15
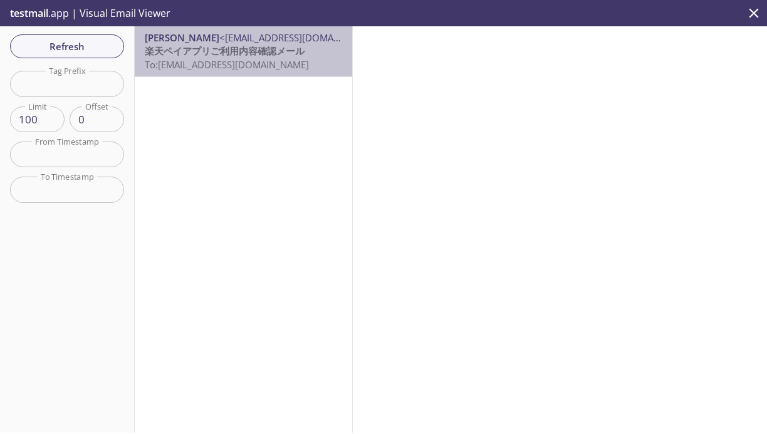
click at [244, 46] on span "楽天ペイアプリご利用内容確認メール" at bounding box center [225, 50] width 160 height 13
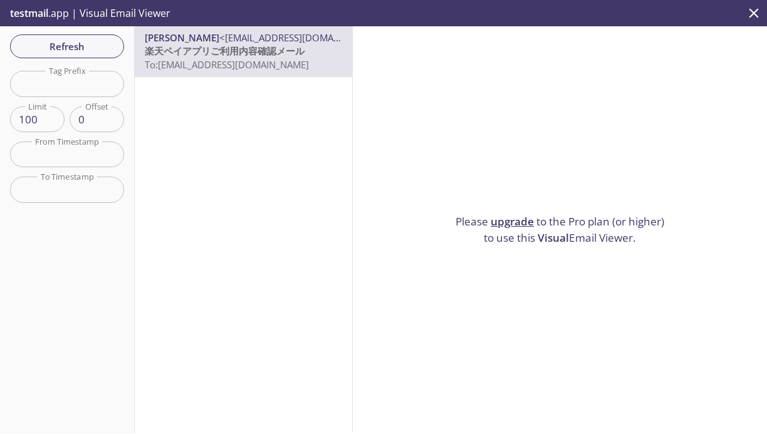
drag, startPoint x: 244, startPoint y: 46, endPoint x: 169, endPoint y: 205, distance: 175.4
click at [169, 205] on div "[PERSON_NAME] <[EMAIL_ADDRESS][DOMAIN_NAME]> 楽天ペイアプリご利用内容確認メール To: [EMAIL_ADDRE…" at bounding box center [244, 229] width 218 height 407
click at [281, 27] on div "[PERSON_NAME] <[EMAIL_ADDRESS][DOMAIN_NAME]> 楽天ペイアプリご利用内容確認メール To: [EMAIL_ADDRE…" at bounding box center [243, 51] width 217 height 50
click at [751, 14] on icon "close" at bounding box center [754, 13] width 16 height 16
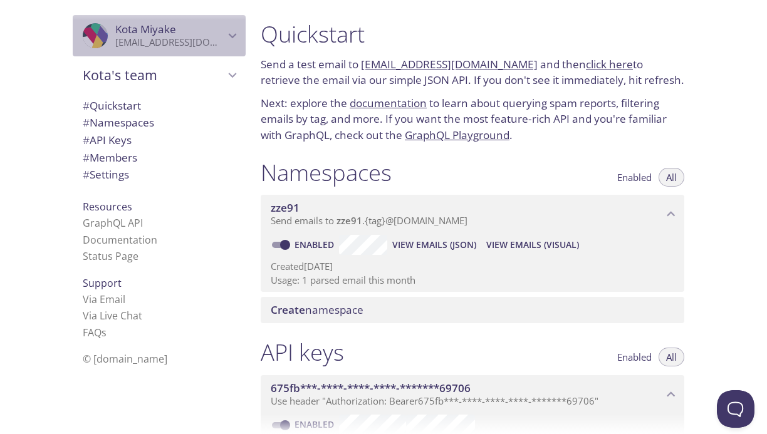
click at [224, 31] on icon "Kota Miyake" at bounding box center [232, 36] width 16 height 16
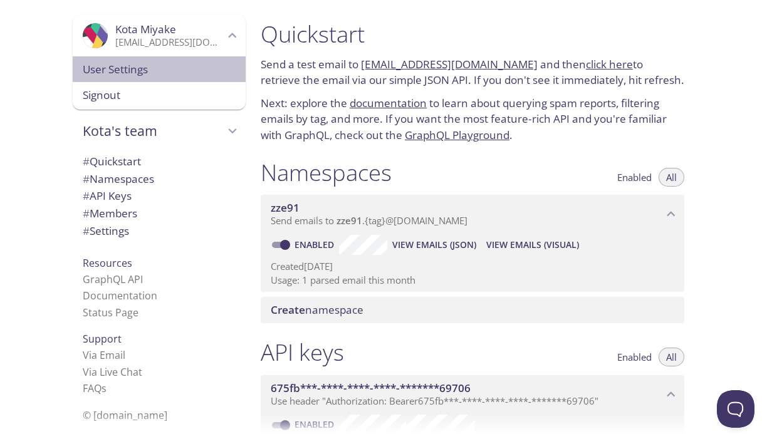
click at [119, 78] on div "User Settings" at bounding box center [159, 69] width 173 height 26
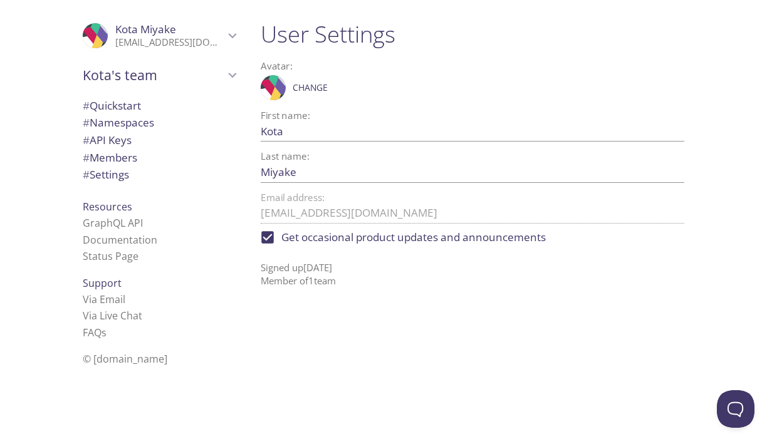
click at [234, 35] on div ".cls-1 { fill: #6d5ca8; } .cls-2 { fill: #3fc191; } .cls-3 { fill: #3b4752; } .…" at bounding box center [159, 35] width 173 height 41
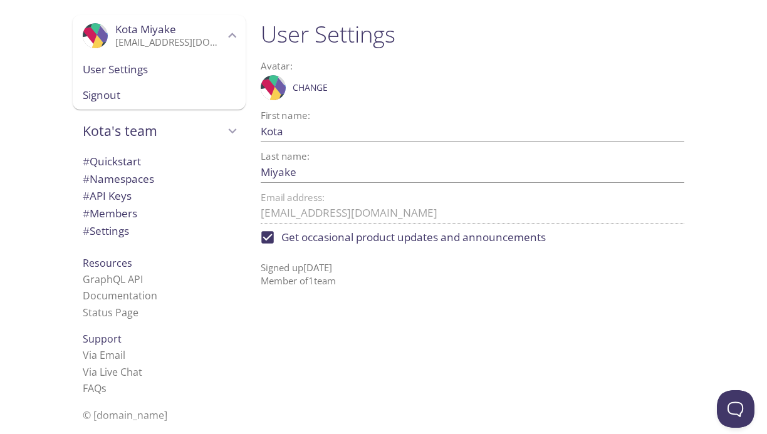
click at [234, 35] on div ".cls-1 { fill: #6d5ca8; } .cls-2 { fill: #3fc191; } .cls-3 { fill: #3b4752; } .…" at bounding box center [159, 35] width 173 height 41
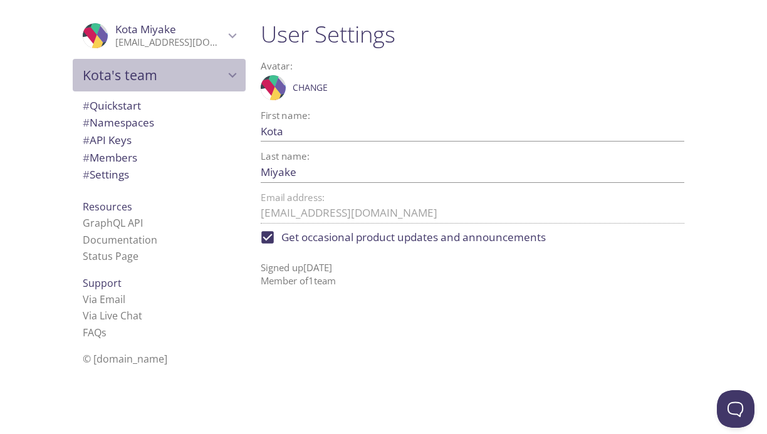
click at [221, 65] on div "Kota's team" at bounding box center [159, 75] width 173 height 33
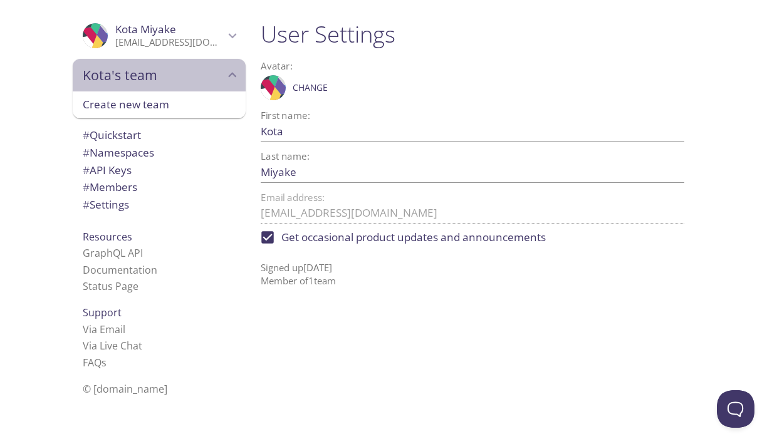
click at [212, 86] on div "Kota's team" at bounding box center [159, 75] width 173 height 33
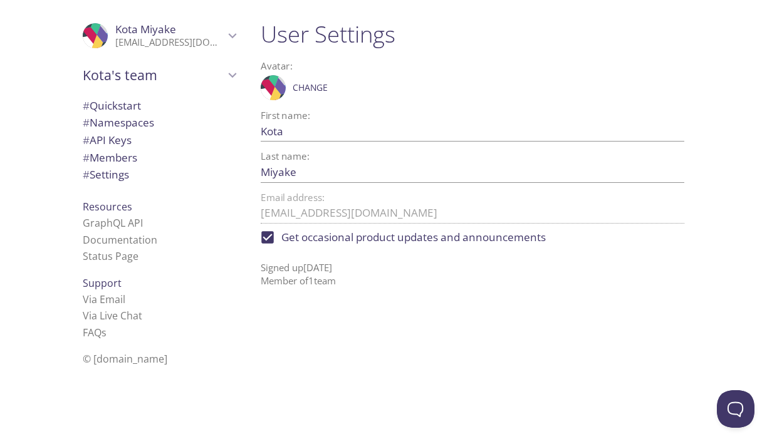
click at [131, 40] on p "[EMAIL_ADDRESS][DOMAIN_NAME]" at bounding box center [169, 42] width 109 height 13
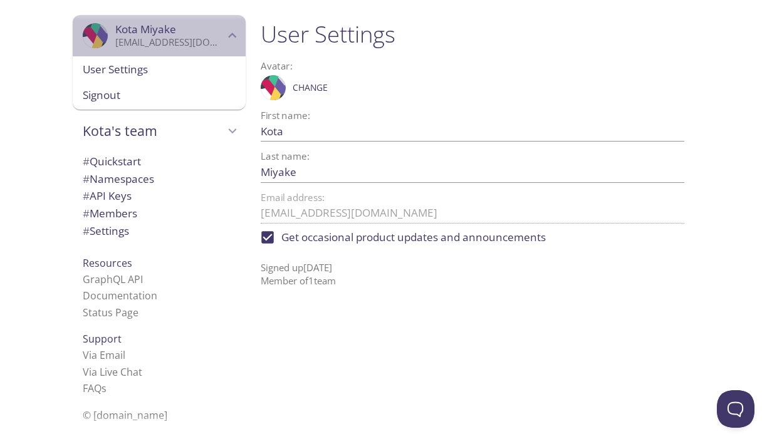
click at [81, 34] on icon "Kota Miyake" at bounding box center [92, 39] width 22 height 24
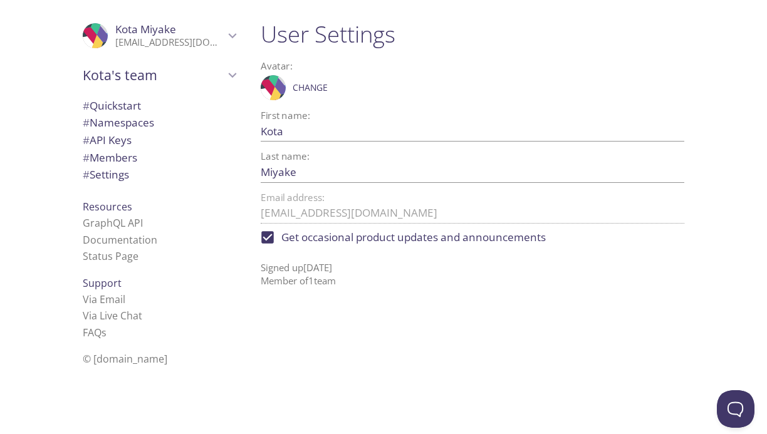
click at [115, 96] on div "# Quickstart # Namespaces # API Keys # Members # Settings" at bounding box center [159, 144] width 173 height 100
click at [108, 109] on span "# Quickstart" at bounding box center [112, 105] width 58 height 14
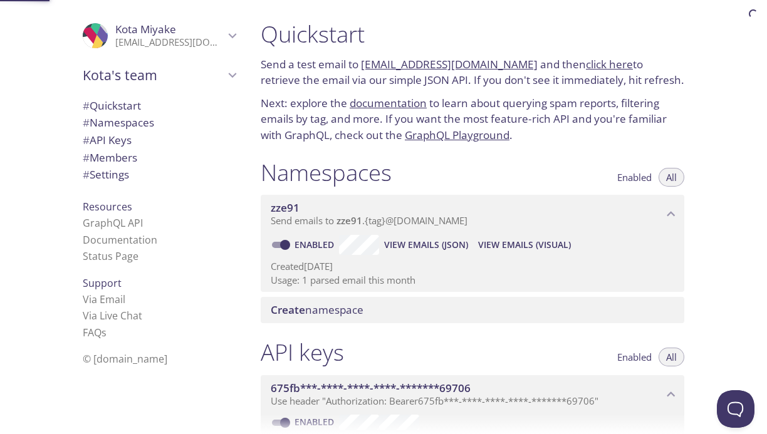
scroll to position [20, 0]
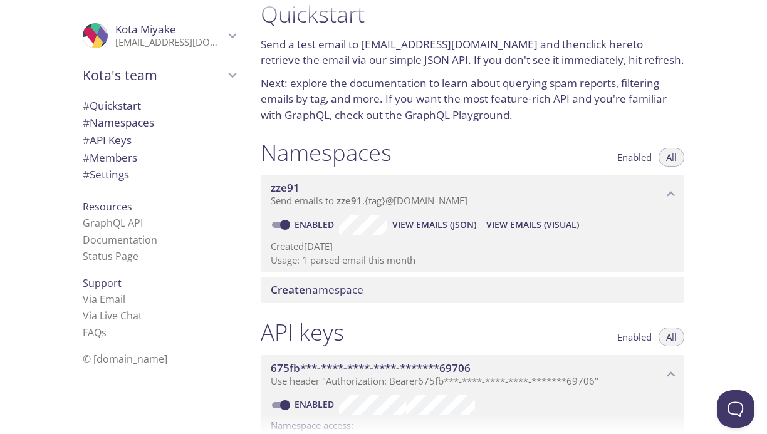
click at [429, 44] on link "[EMAIL_ADDRESS][DOMAIN_NAME]" at bounding box center [449, 44] width 177 height 14
click at [452, 325] on div "API keys Enabled All" at bounding box center [473, 333] width 424 height 31
click at [586, 43] on link "click here" at bounding box center [609, 44] width 47 height 14
click at [521, 223] on span "View Emails (Visual)" at bounding box center [532, 224] width 93 height 15
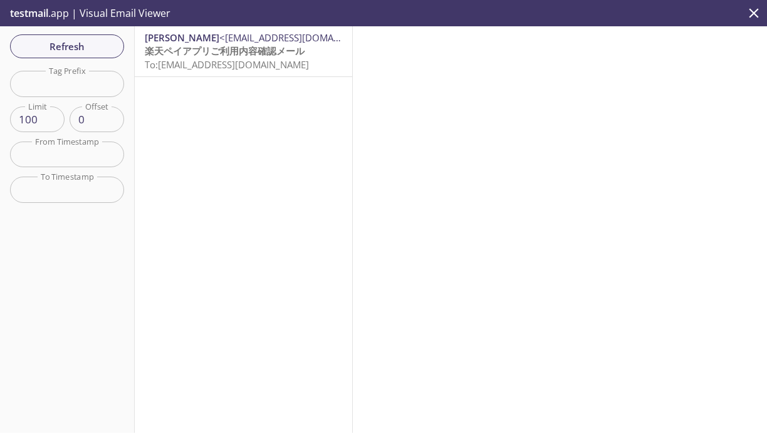
click at [230, 39] on span "<[EMAIL_ADDRESS][DOMAIN_NAME]>" at bounding box center [300, 37] width 162 height 13
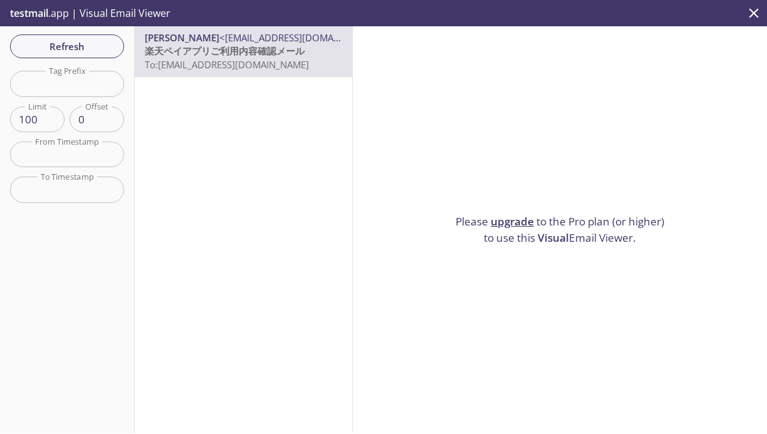
drag, startPoint x: 189, startPoint y: 44, endPoint x: 756, endPoint y: 9, distance: 567.4
click at [756, 9] on icon "close" at bounding box center [754, 13] width 16 height 16
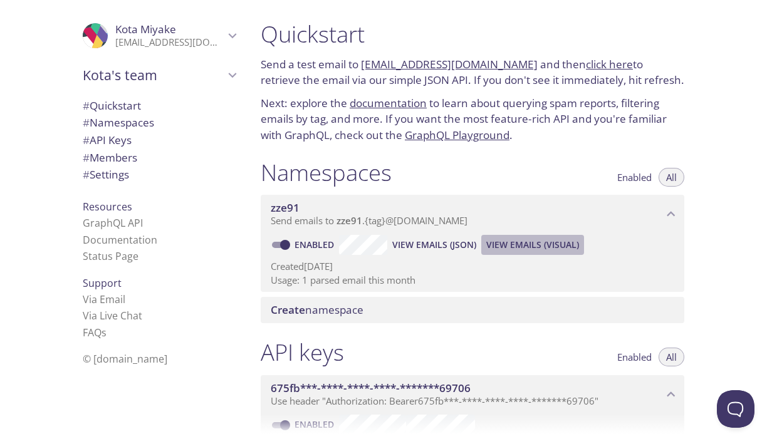
click at [530, 247] on span "View Emails (Visual)" at bounding box center [532, 244] width 93 height 15
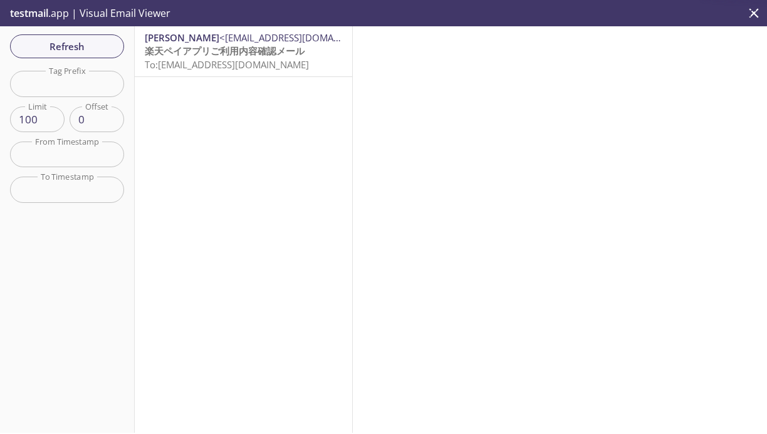
drag, startPoint x: 182, startPoint y: 107, endPoint x: 591, endPoint y: 87, distance: 410.2
click at [591, 87] on div "Refresh Filters Tag Prefix Tag Prefix Limit 100 Limit Offset 0 Offset From Time…" at bounding box center [383, 229] width 767 height 407
drag, startPoint x: 321, startPoint y: 48, endPoint x: 173, endPoint y: 42, distance: 148.6
click at [173, 42] on span "[PERSON_NAME]" at bounding box center [182, 37] width 75 height 13
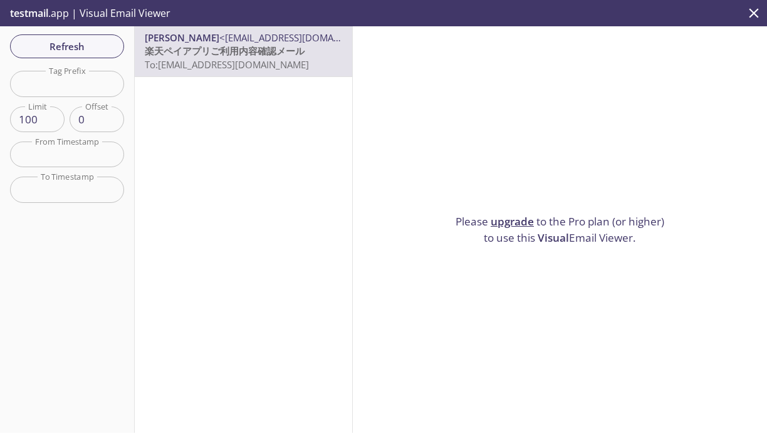
drag, startPoint x: 640, startPoint y: 232, endPoint x: 444, endPoint y: 216, distance: 196.7
click at [444, 216] on div "Please upgrade to the Pro plan (or higher) to use this Visual Email Viewer." at bounding box center [560, 229] width 414 height 407
copy p "Please upgrade to the Pro plan (or higher) to use this Visual Email Viewer."
click at [95, 47] on span "Refresh" at bounding box center [67, 46] width 94 height 16
